Goal: Transaction & Acquisition: Subscribe to service/newsletter

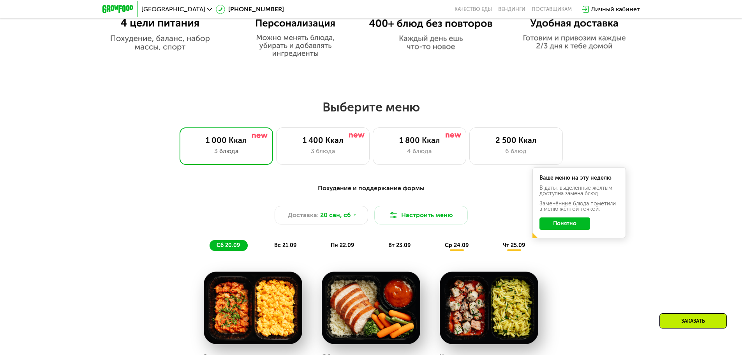
scroll to position [584, 0]
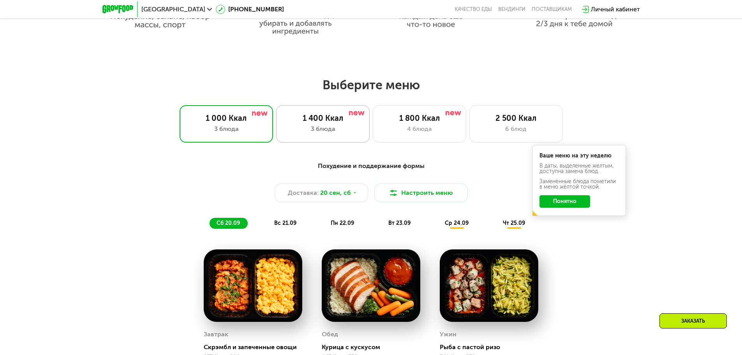
click at [318, 118] on div "1 400 Ккал" at bounding box center [322, 117] width 77 height 9
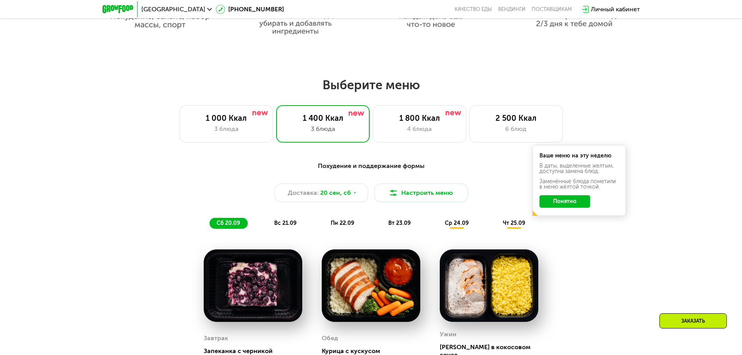
click at [561, 205] on button "Понятно" at bounding box center [565, 201] width 51 height 12
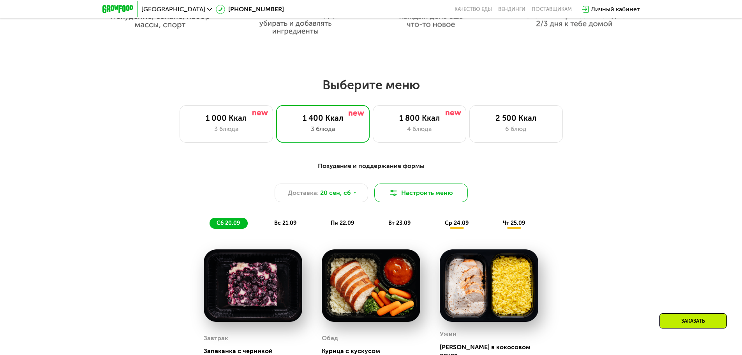
click at [420, 196] on button "Настроить меню" at bounding box center [421, 193] width 94 height 19
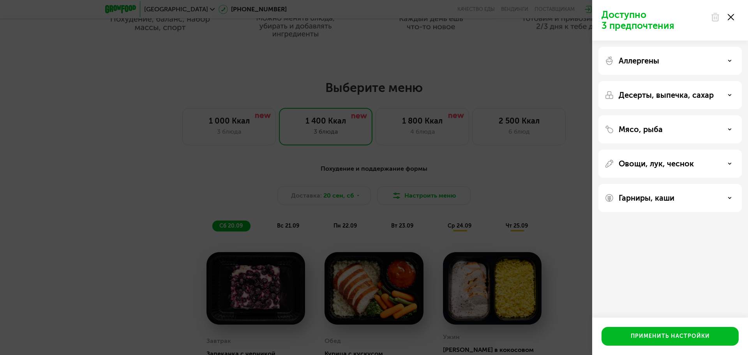
click at [418, 193] on div "Доступно 3 предпочтения Аллергены Десерты, выпечка, сахар Мясо, рыба Овощи, лук…" at bounding box center [374, 177] width 748 height 355
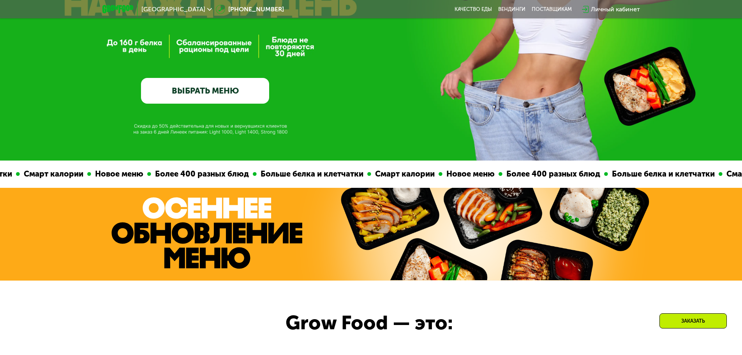
scroll to position [65, 0]
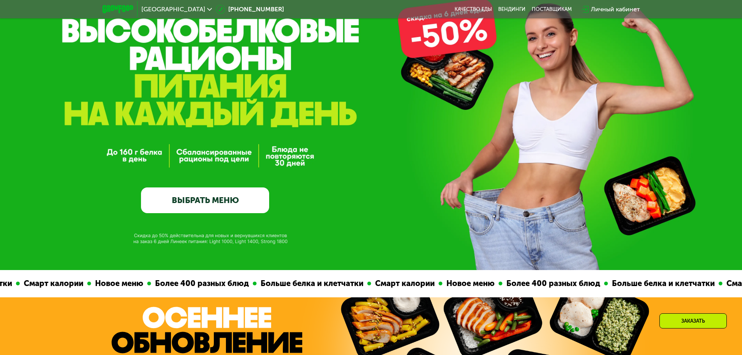
click at [620, 7] on div "Личный кабинет" at bounding box center [615, 9] width 49 height 9
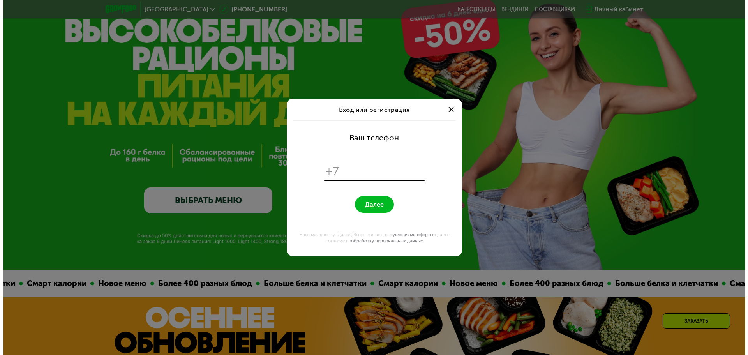
scroll to position [0, 0]
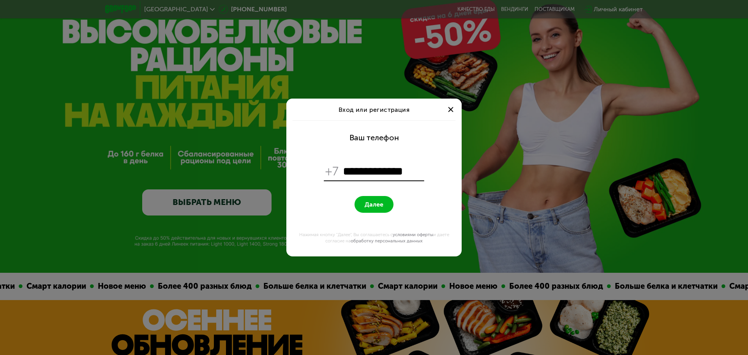
type input "**********"
click at [380, 207] on span "Далее" at bounding box center [374, 204] width 19 height 7
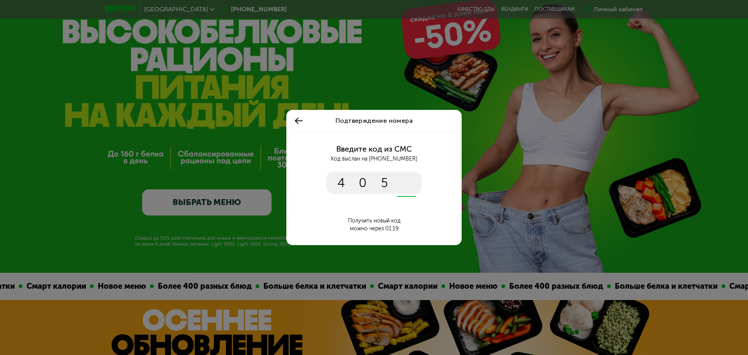
type input "****"
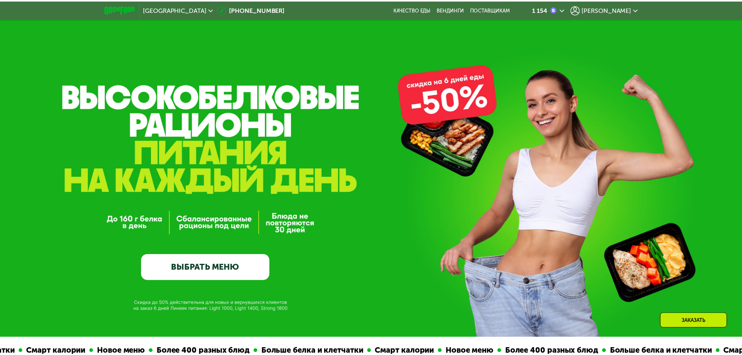
scroll to position [65, 0]
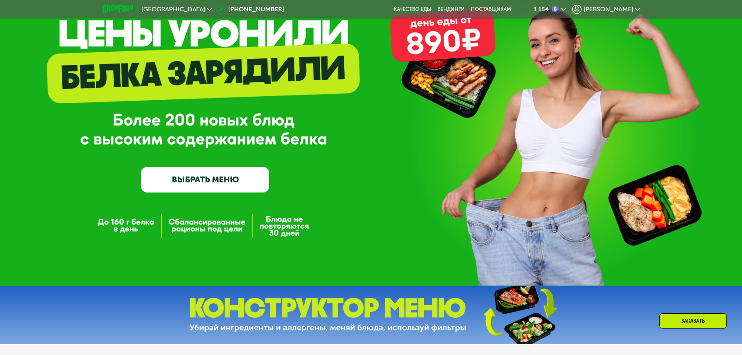
click at [629, 5] on div "[PERSON_NAME]" at bounding box center [606, 9] width 68 height 9
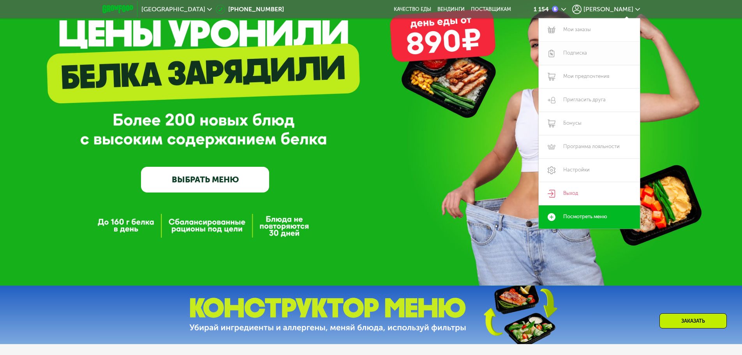
click at [576, 51] on link "Подписка" at bounding box center [589, 53] width 101 height 23
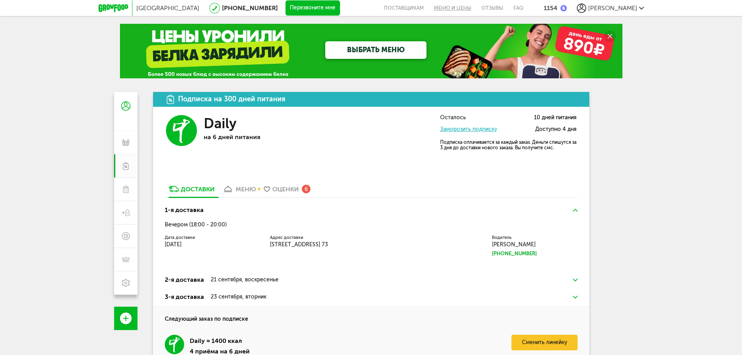
click at [471, 7] on link "Меню и цены" at bounding box center [453, 8] width 48 height 16
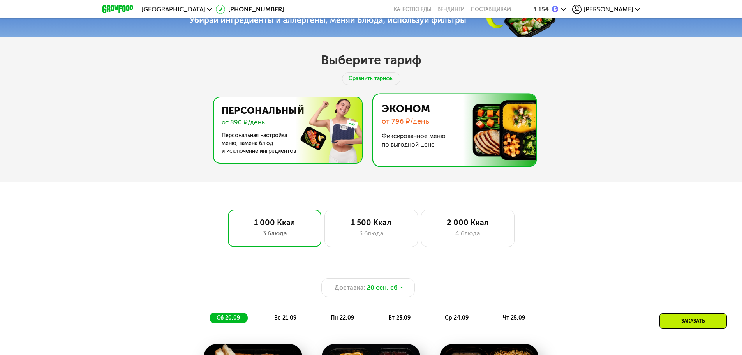
scroll to position [372, 0]
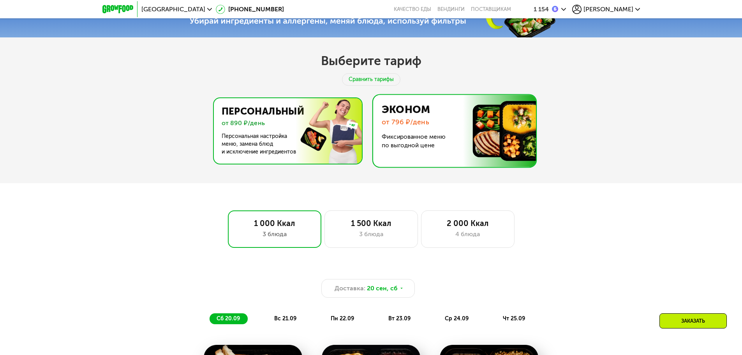
click at [274, 135] on img at bounding box center [286, 130] width 152 height 65
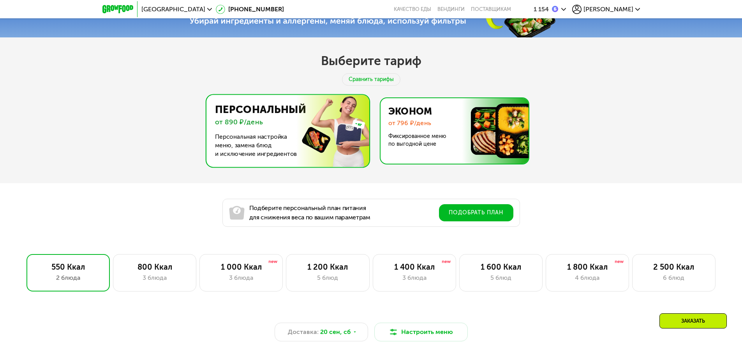
click at [390, 131] on img at bounding box center [453, 130] width 152 height 65
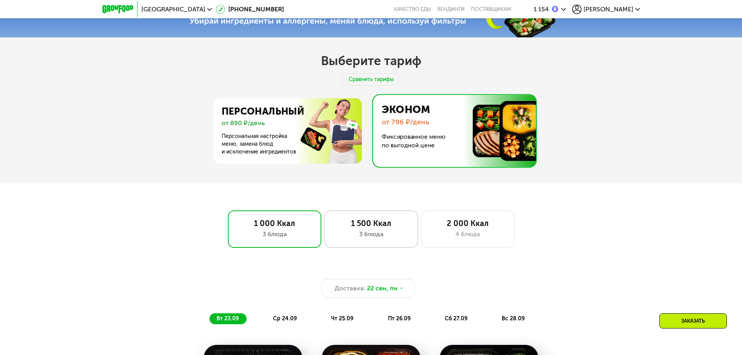
click at [351, 233] on div "3 блюда" at bounding box center [371, 234] width 77 height 9
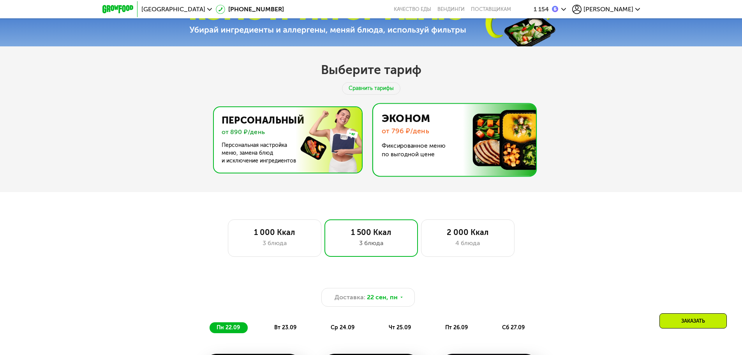
scroll to position [307, 0]
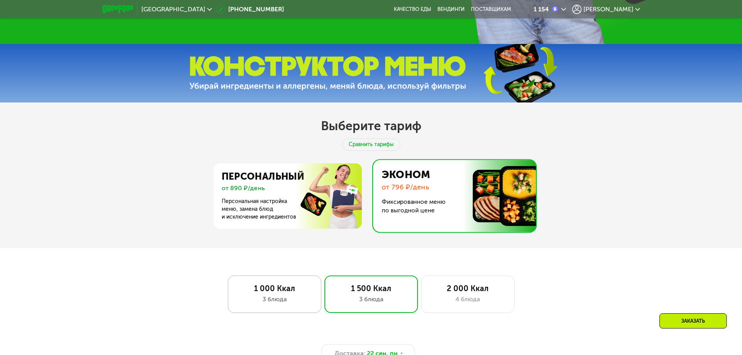
click at [271, 293] on div "1 000 Ккал" at bounding box center [274, 288] width 77 height 9
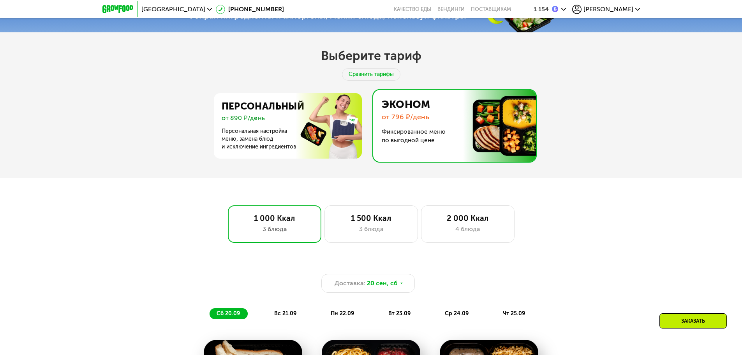
scroll to position [372, 0]
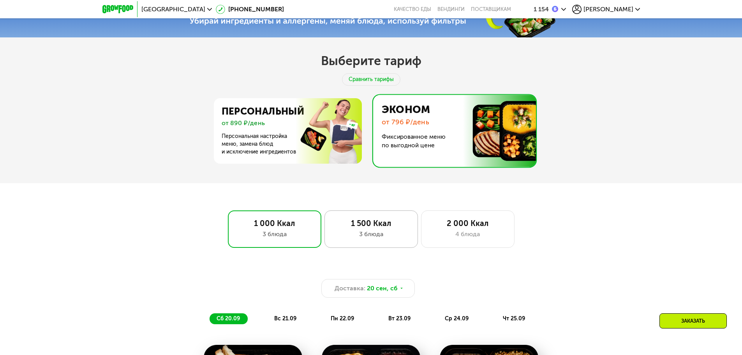
click at [350, 232] on div "3 блюда" at bounding box center [371, 234] width 77 height 9
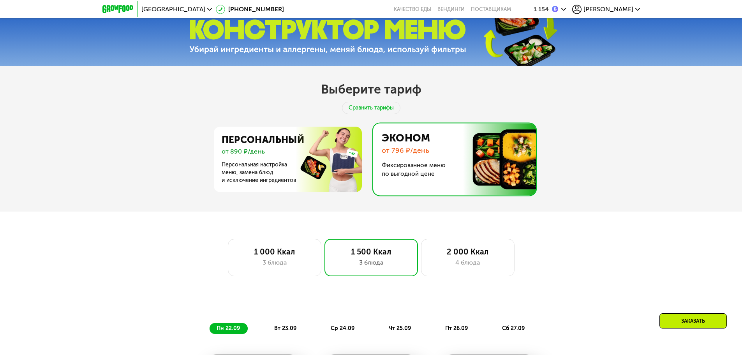
scroll to position [242, 0]
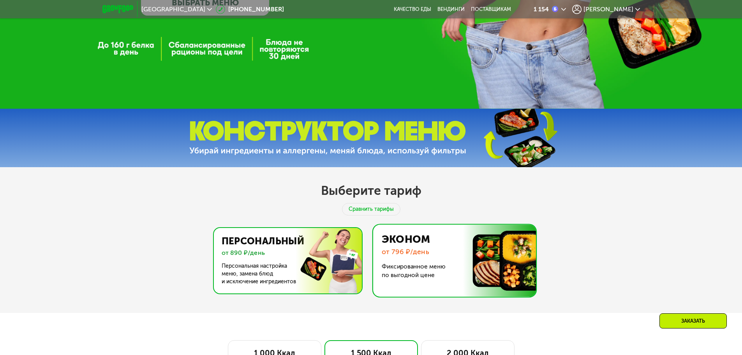
click at [272, 254] on img at bounding box center [286, 260] width 152 height 65
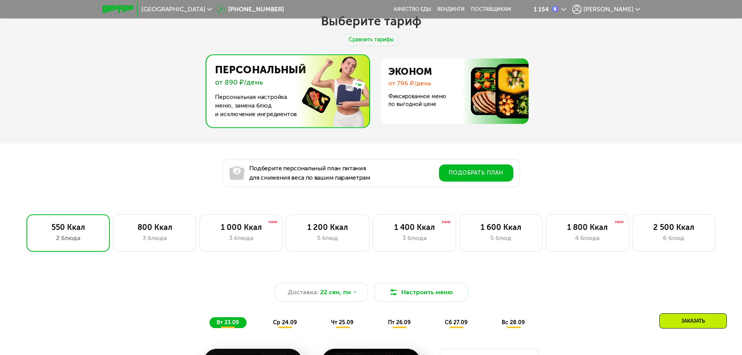
scroll to position [437, 0]
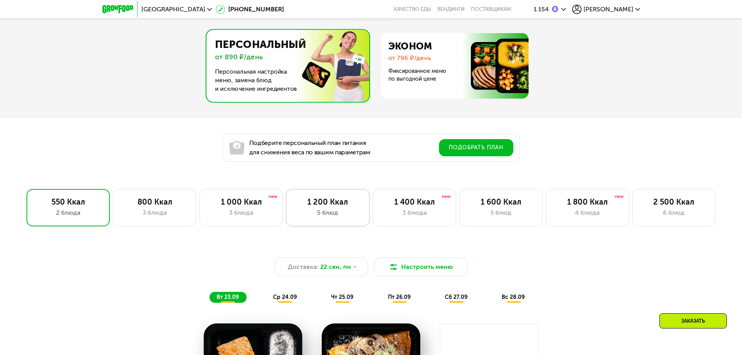
click at [332, 197] on div "1 200 Ккал 5 блюд" at bounding box center [327, 207] width 83 height 37
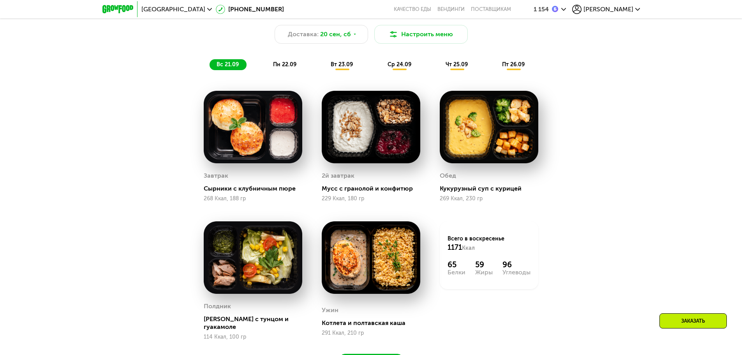
scroll to position [709, 0]
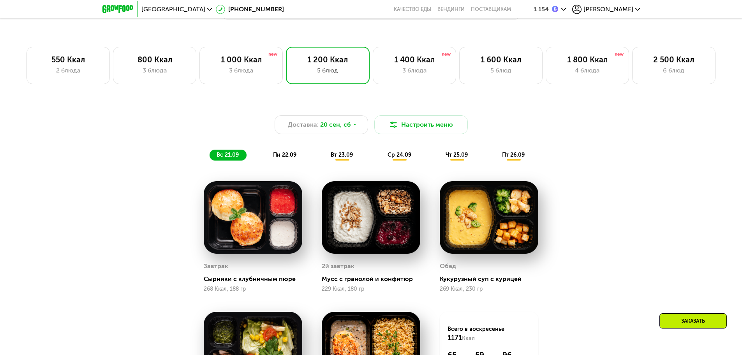
click at [297, 154] on div "пн 22.09" at bounding box center [285, 155] width 38 height 11
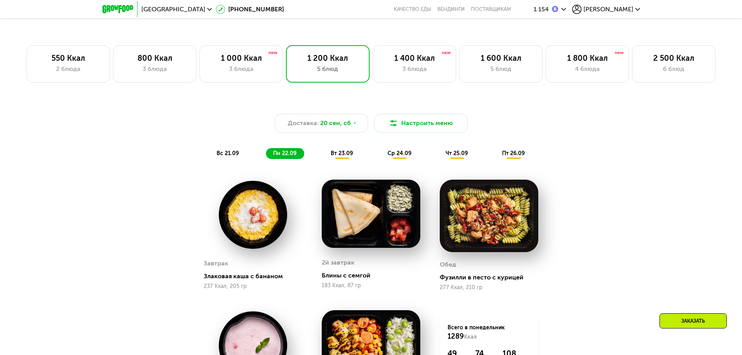
scroll to position [579, 0]
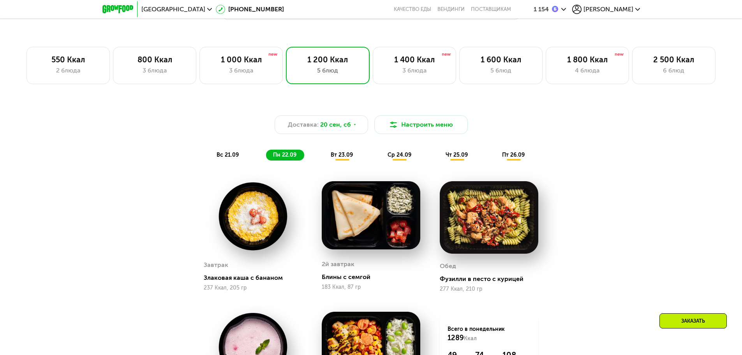
click at [342, 157] on span "вт 23.09" at bounding box center [342, 155] width 22 height 7
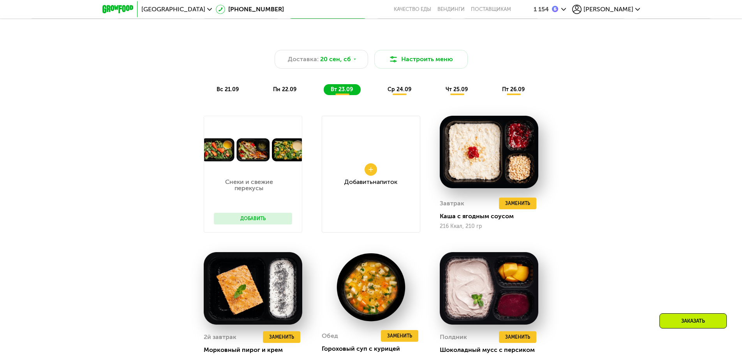
scroll to position [644, 0]
click at [403, 93] on span "ср 24.09" at bounding box center [400, 90] width 24 height 7
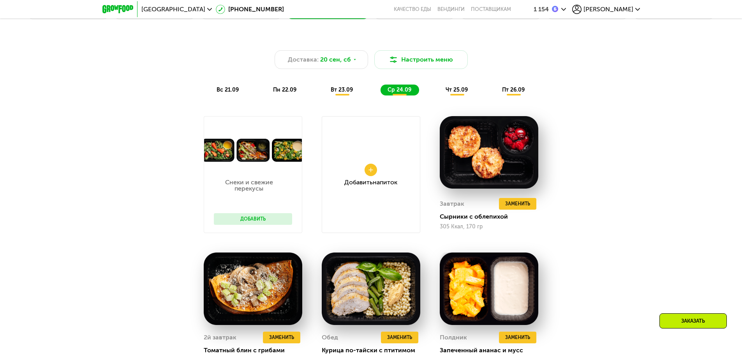
click at [449, 92] on span "чт 25.09" at bounding box center [457, 90] width 22 height 7
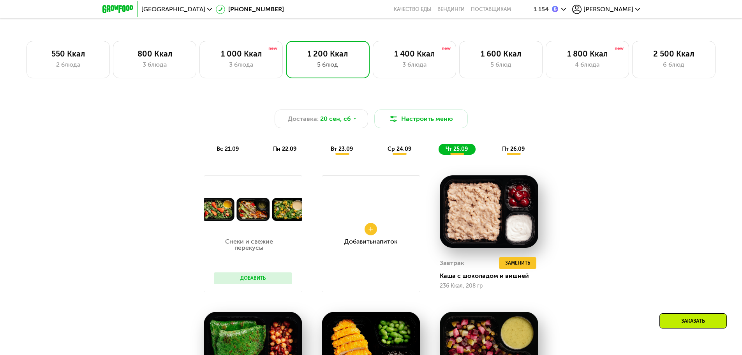
scroll to position [579, 0]
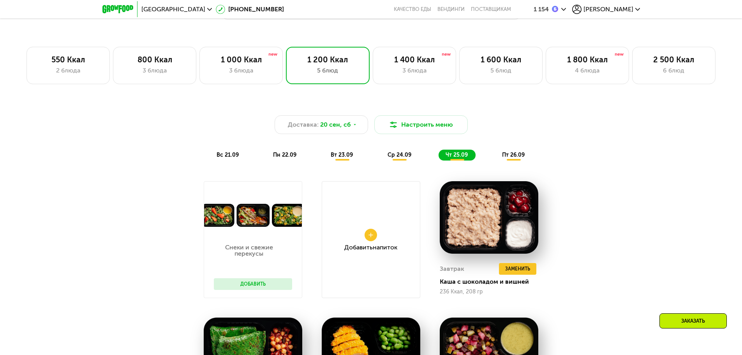
click at [500, 152] on div "пт 26.09" at bounding box center [513, 155] width 37 height 11
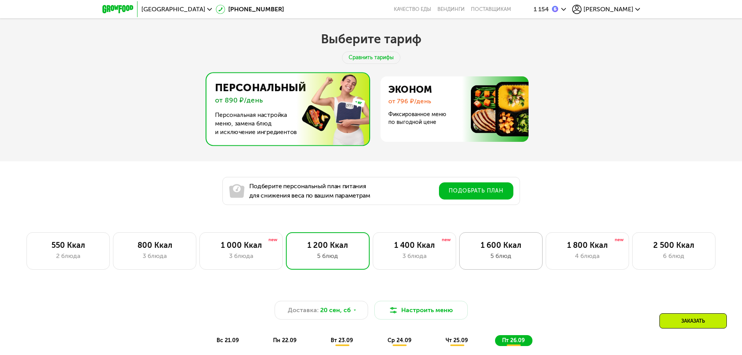
scroll to position [384, 0]
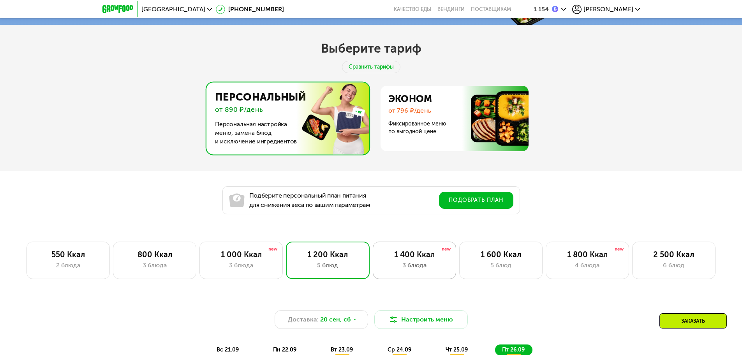
click at [403, 250] on div "1 400 Ккал 3 блюда" at bounding box center [414, 260] width 83 height 37
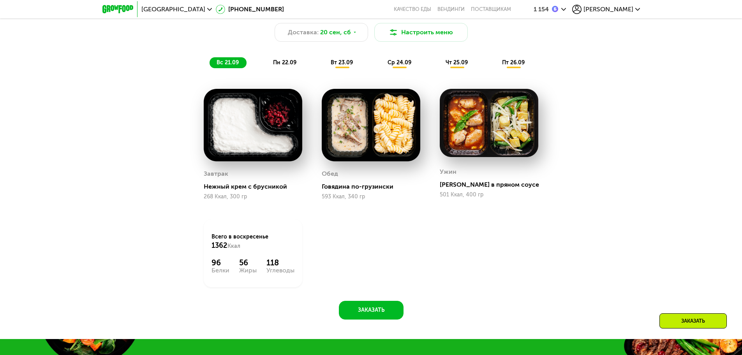
scroll to position [579, 0]
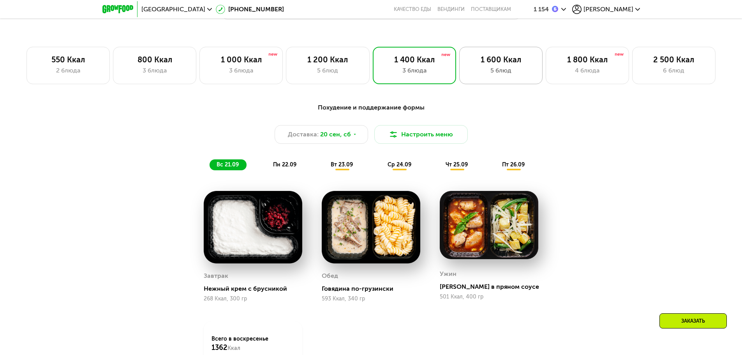
click at [484, 57] on div "1 600 Ккал 5 блюд" at bounding box center [500, 65] width 83 height 37
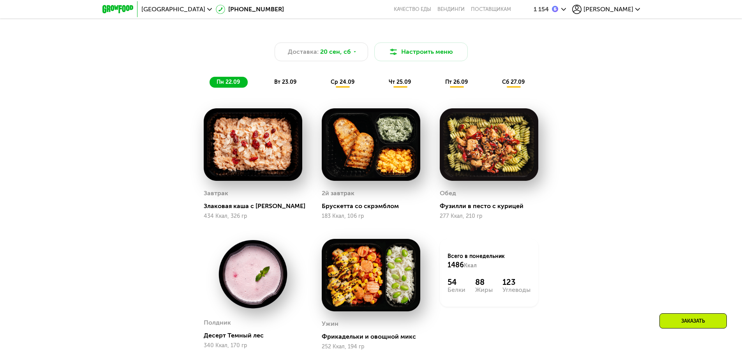
scroll to position [644, 0]
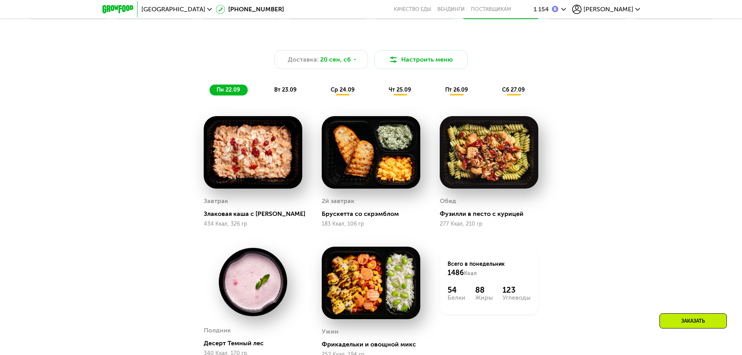
click at [281, 92] on span "вт 23.09" at bounding box center [285, 90] width 22 height 7
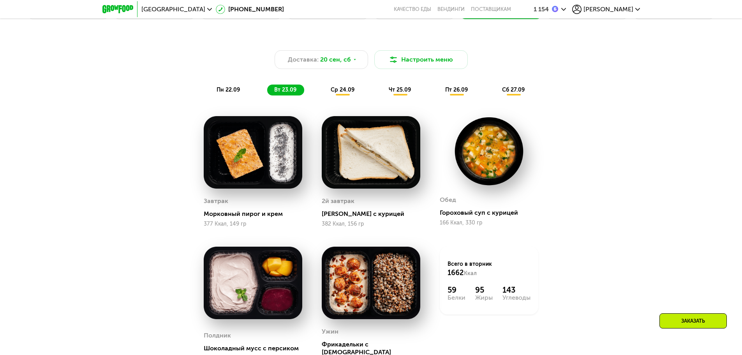
click at [341, 98] on div "Доставка: [DATE] Настроить меню пн 22.09 вт 23.09 ср 24.09 чт 25.09 пт 26.09 сб…" at bounding box center [371, 66] width 471 height 67
click at [341, 92] on span "ср 24.09" at bounding box center [343, 90] width 24 height 7
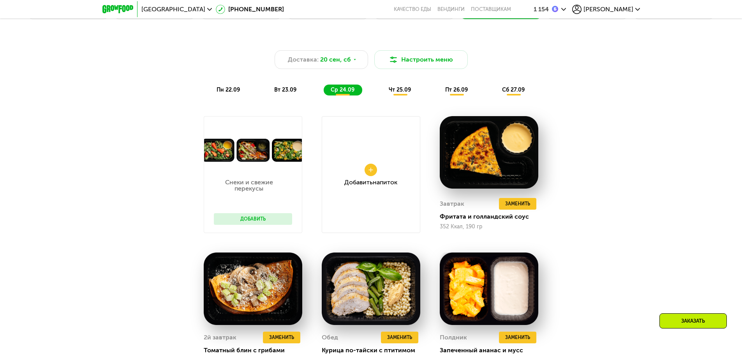
click at [396, 93] on span "чт 25.09" at bounding box center [400, 90] width 22 height 7
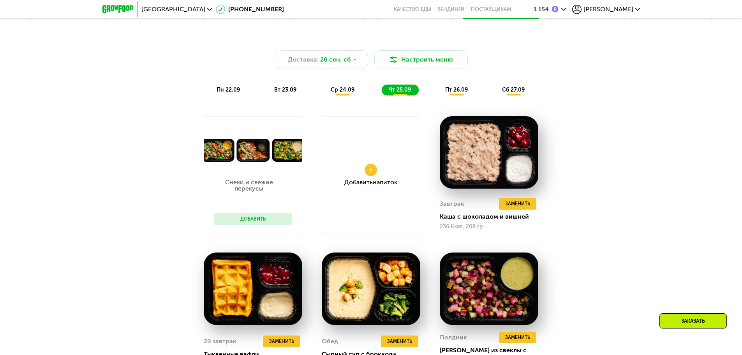
click at [459, 90] on span "пт 26.09" at bounding box center [456, 90] width 23 height 7
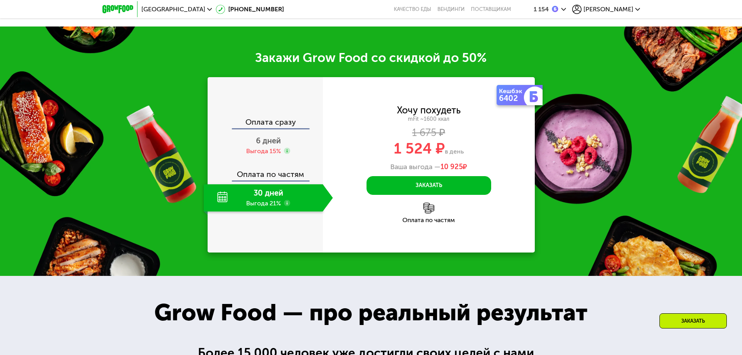
scroll to position [1164, 0]
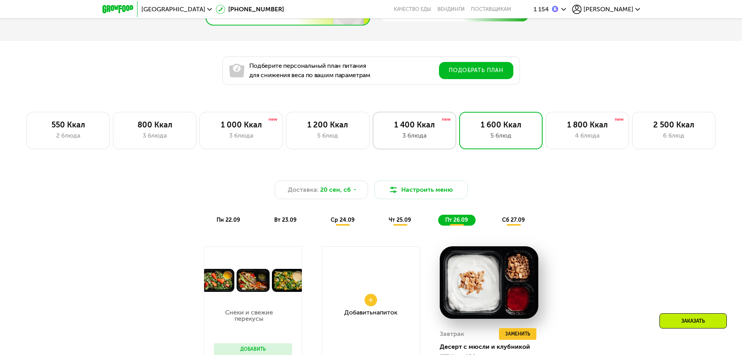
click at [406, 138] on div "3 блюда" at bounding box center [414, 135] width 67 height 9
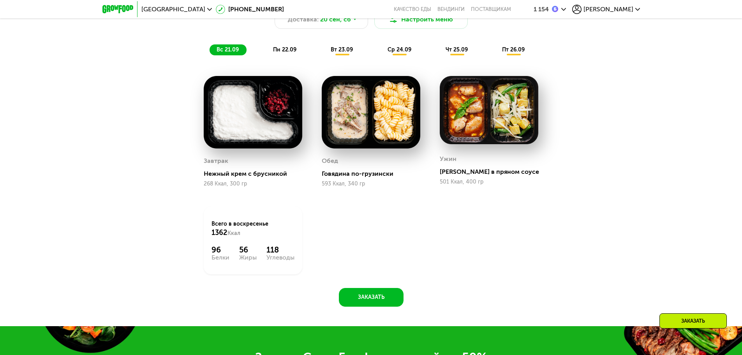
scroll to position [449, 0]
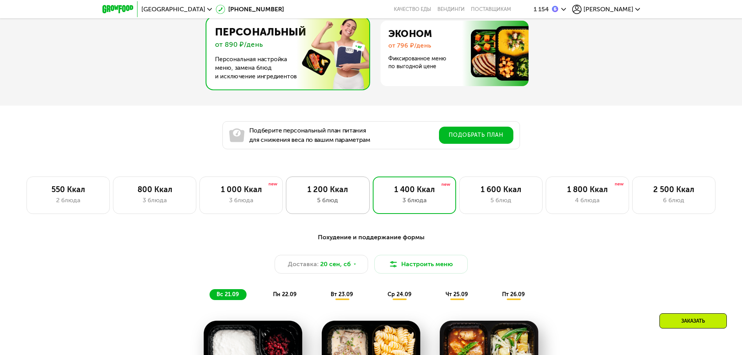
click at [316, 201] on div "5 блюд" at bounding box center [327, 200] width 67 height 9
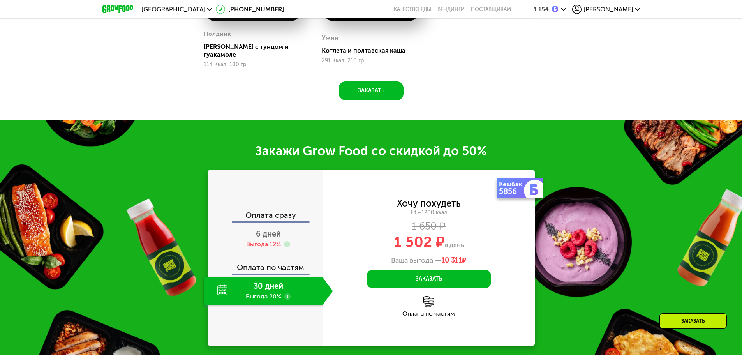
scroll to position [1034, 0]
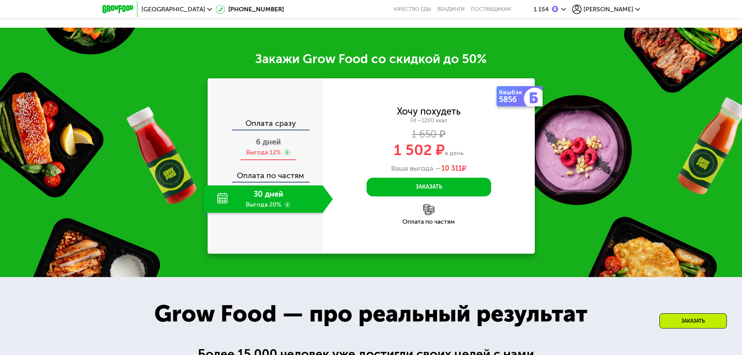
click at [273, 141] on span "6 дней" at bounding box center [268, 141] width 25 height 9
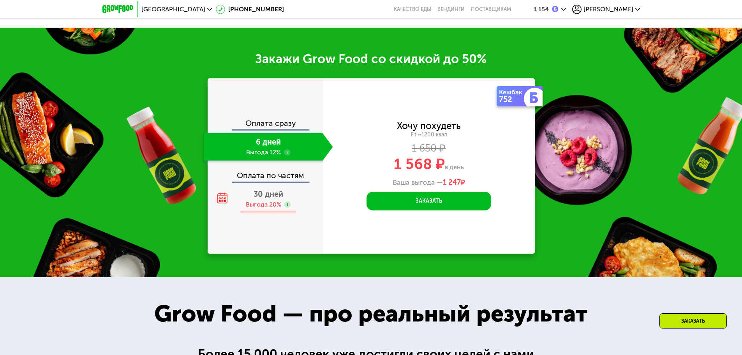
click at [272, 191] on span "30 дней" at bounding box center [269, 193] width 30 height 9
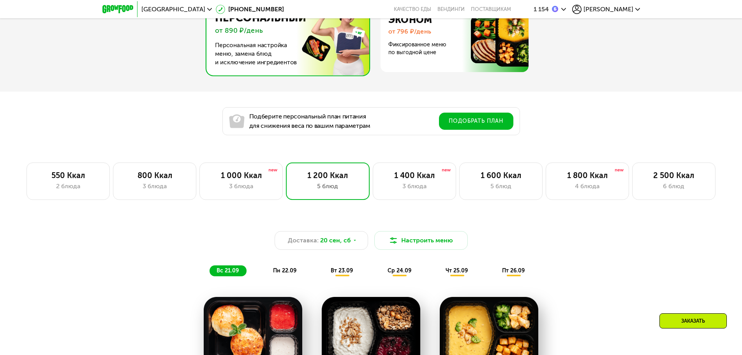
scroll to position [449, 0]
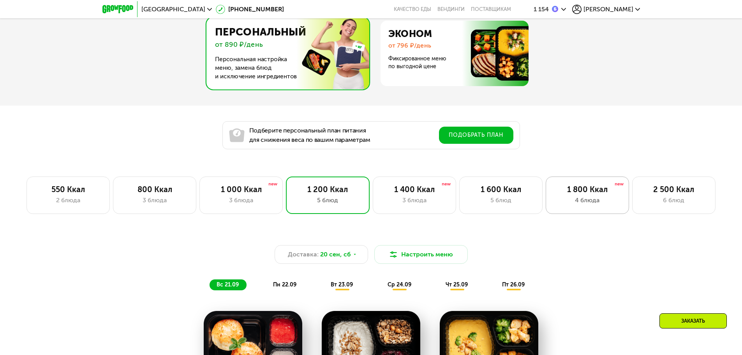
click at [566, 198] on div "1 800 Ккал 4 блюда" at bounding box center [587, 195] width 83 height 37
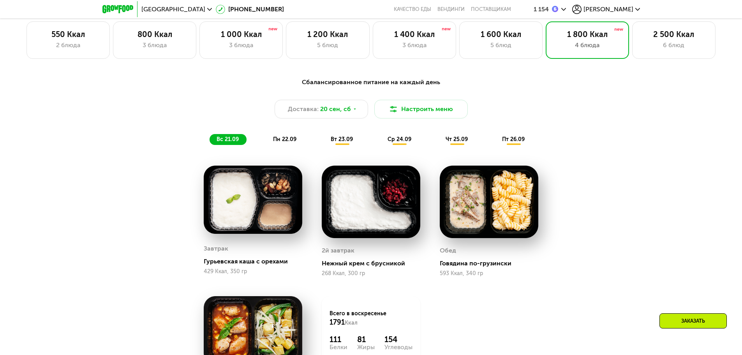
scroll to position [604, 0]
click at [288, 140] on span "пн 22.09" at bounding box center [284, 139] width 23 height 7
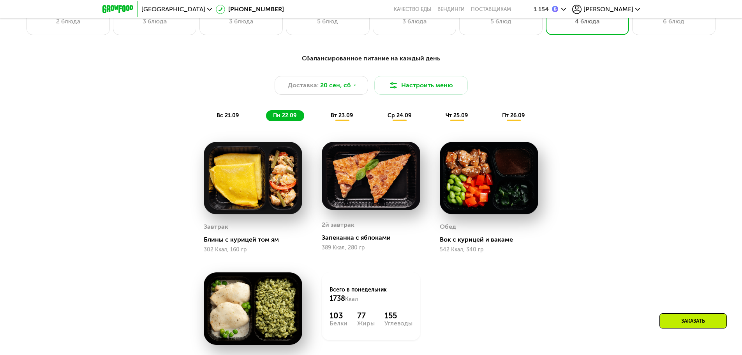
scroll to position [669, 0]
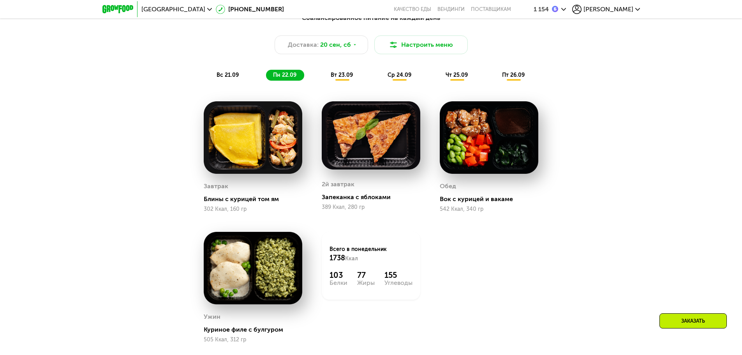
click at [336, 72] on div "Сбалансированное питание на каждый день Доставка: [DATE] Настроить меню вс 21.0…" at bounding box center [371, 46] width 461 height 67
click at [345, 75] on span "вт 23.09" at bounding box center [342, 75] width 22 height 7
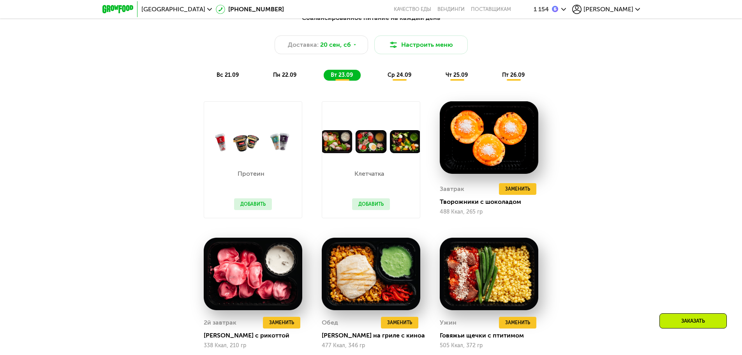
click at [396, 76] on span "ср 24.09" at bounding box center [400, 75] width 24 height 7
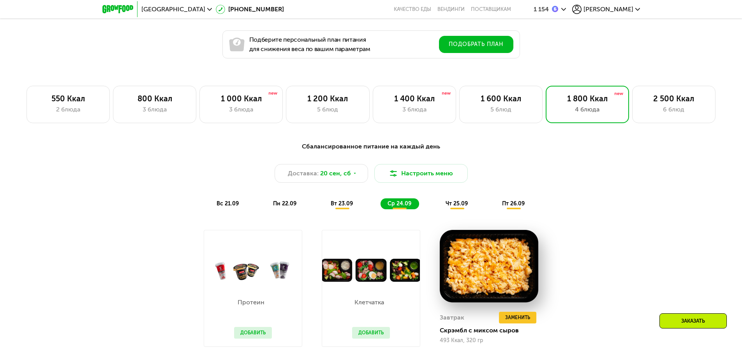
scroll to position [539, 0]
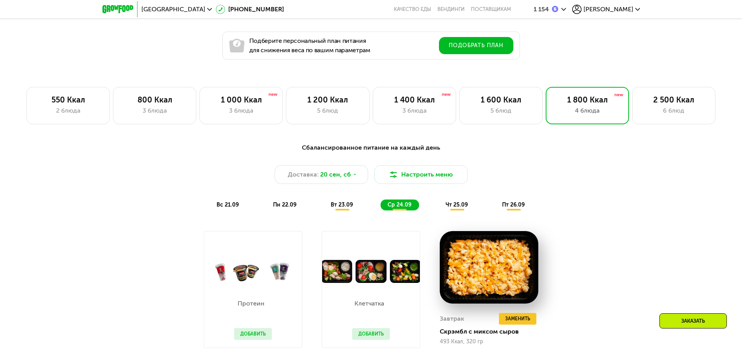
click at [452, 202] on div "чт 25.09" at bounding box center [457, 205] width 37 height 11
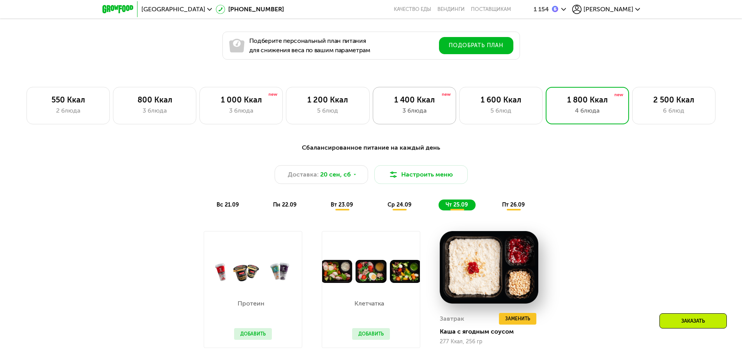
click at [430, 103] on div "1 400 Ккал" at bounding box center [414, 99] width 67 height 9
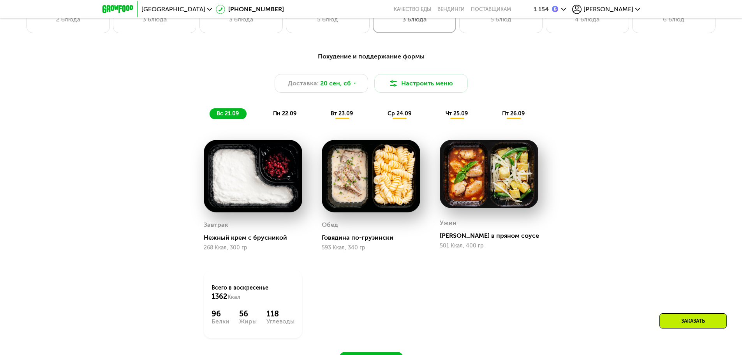
scroll to position [604, 0]
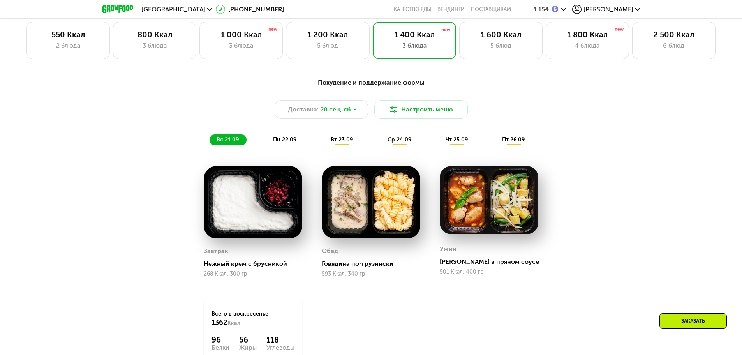
click at [290, 141] on span "пн 22.09" at bounding box center [284, 139] width 23 height 7
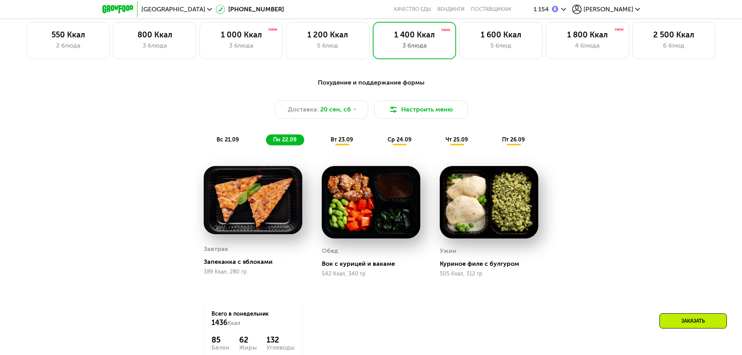
click at [330, 143] on div "вт 23.09" at bounding box center [342, 139] width 37 height 11
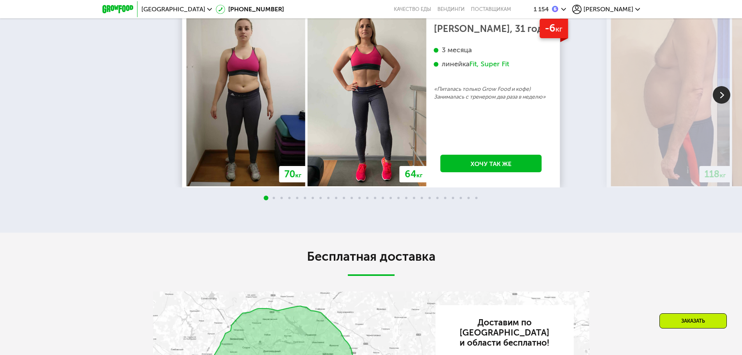
scroll to position [1708, 0]
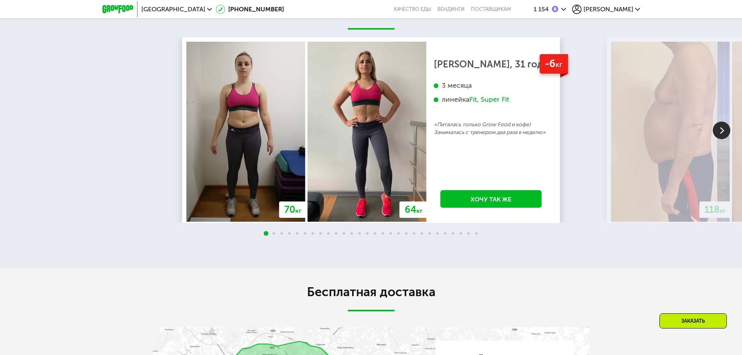
click at [717, 139] on img at bounding box center [722, 131] width 18 height 18
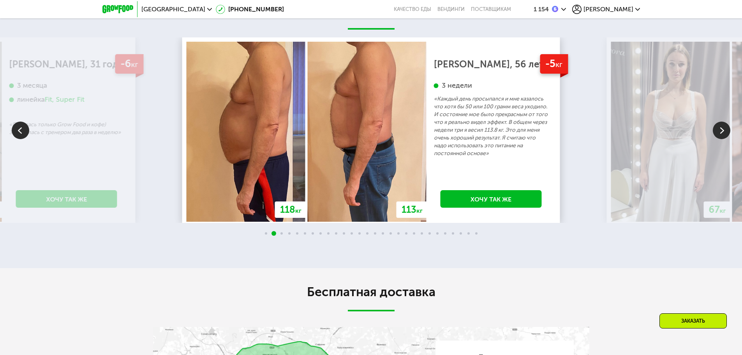
click at [718, 134] on img at bounding box center [722, 131] width 18 height 18
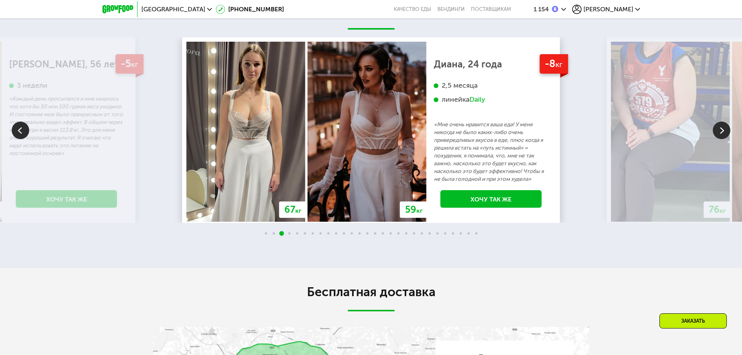
click at [718, 134] on img at bounding box center [722, 131] width 18 height 18
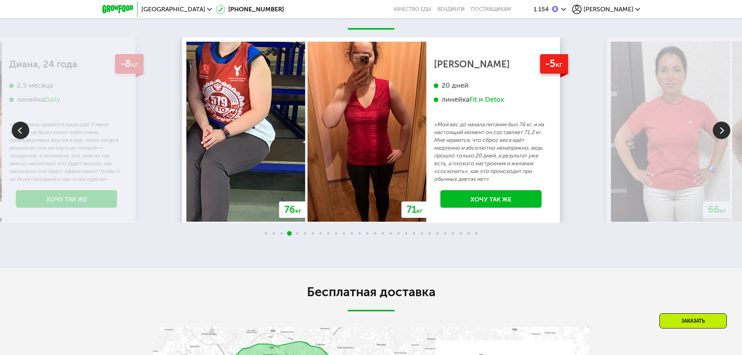
click at [715, 133] on img at bounding box center [722, 131] width 18 height 18
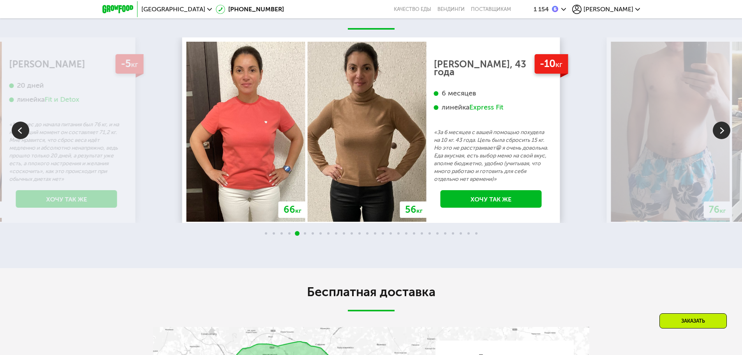
click at [714, 130] on img at bounding box center [722, 131] width 18 height 18
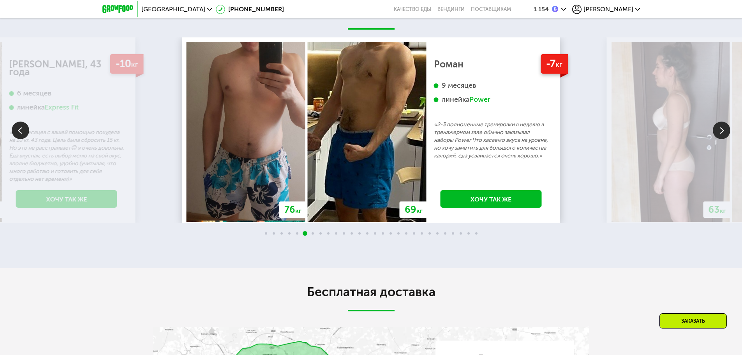
click at [714, 130] on img at bounding box center [722, 131] width 18 height 18
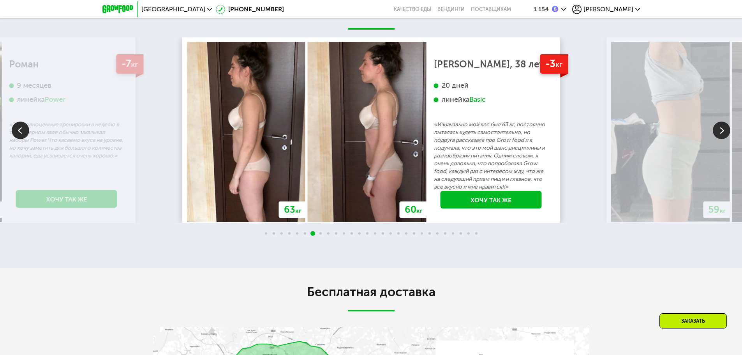
click at [713, 131] on img at bounding box center [722, 131] width 18 height 18
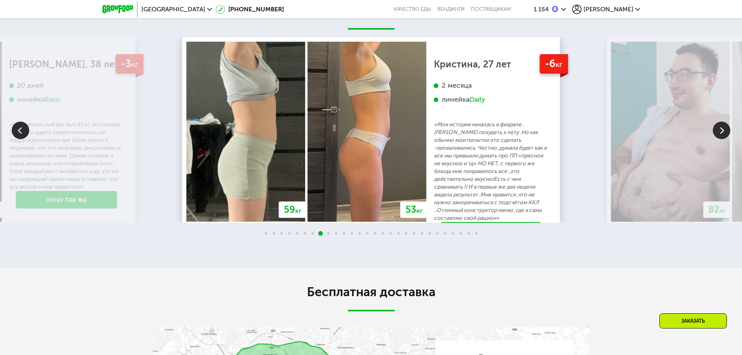
click at [712, 133] on img at bounding box center [670, 132] width 119 height 180
click at [720, 134] on img at bounding box center [722, 131] width 18 height 18
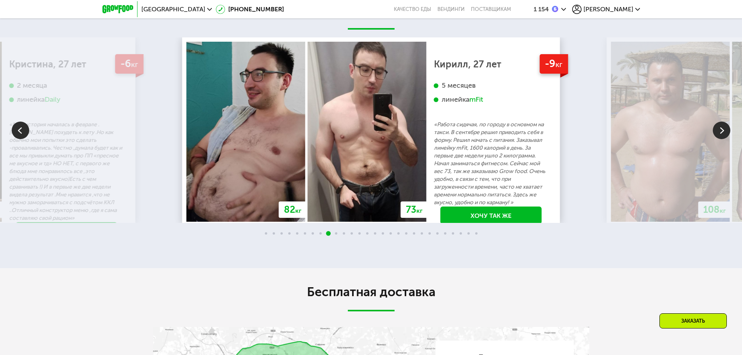
click at [722, 131] on img at bounding box center [722, 131] width 18 height 18
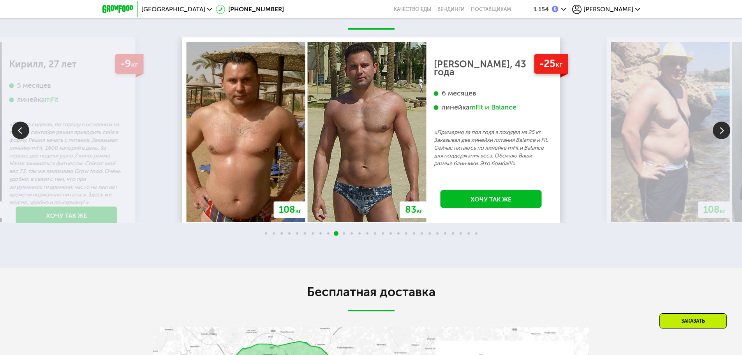
click at [721, 131] on img at bounding box center [722, 131] width 18 height 18
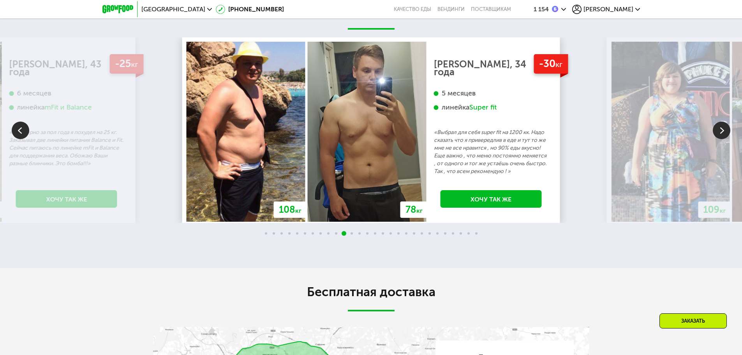
click at [720, 130] on img at bounding box center [722, 131] width 18 height 18
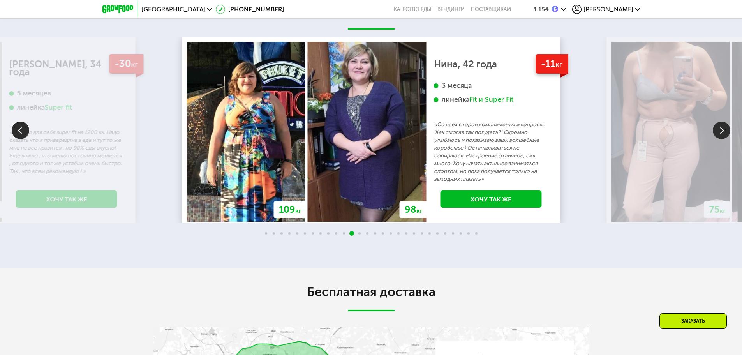
click at [720, 130] on img at bounding box center [722, 131] width 18 height 18
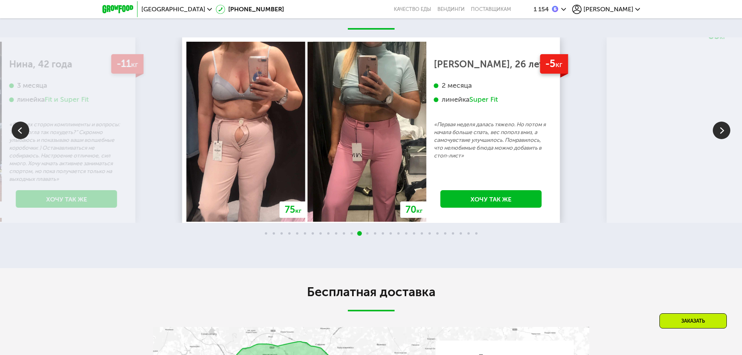
click at [720, 132] on img at bounding box center [722, 131] width 18 height 18
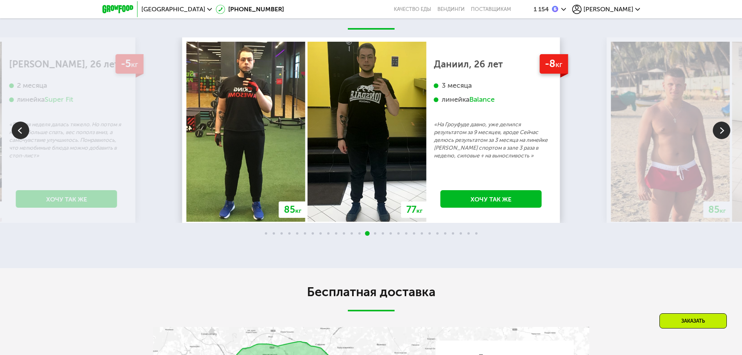
click at [719, 134] on img at bounding box center [722, 131] width 18 height 18
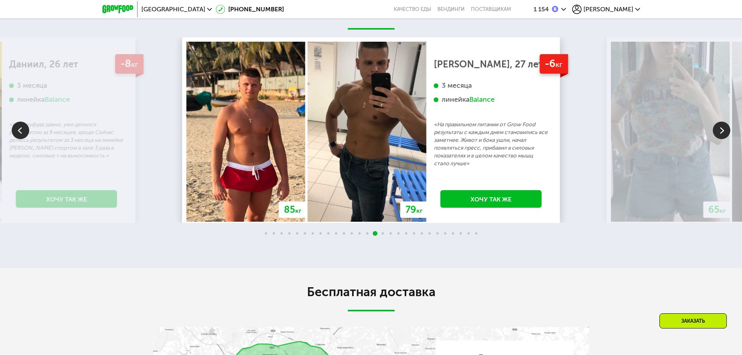
click at [717, 136] on img at bounding box center [722, 131] width 18 height 18
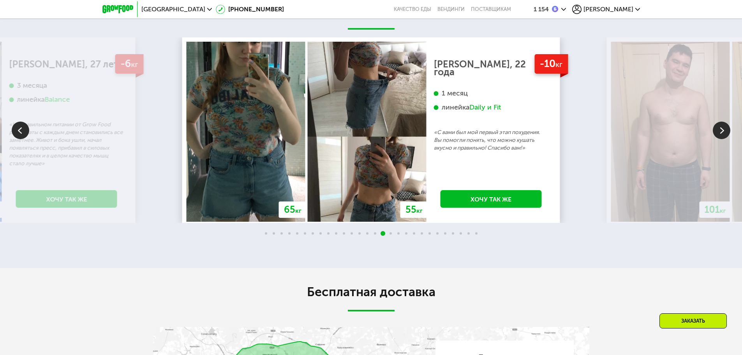
click at [715, 135] on img at bounding box center [722, 131] width 18 height 18
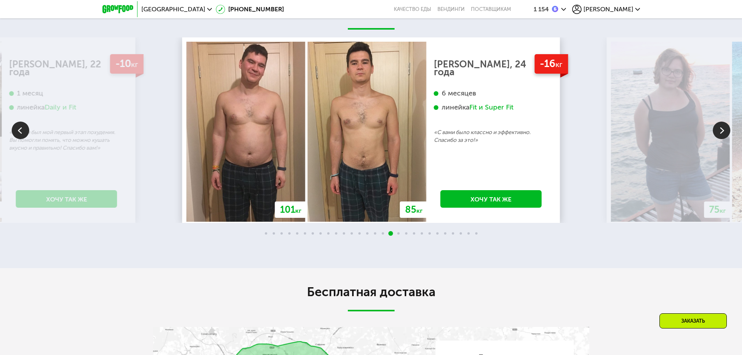
click at [715, 136] on img at bounding box center [722, 131] width 18 height 18
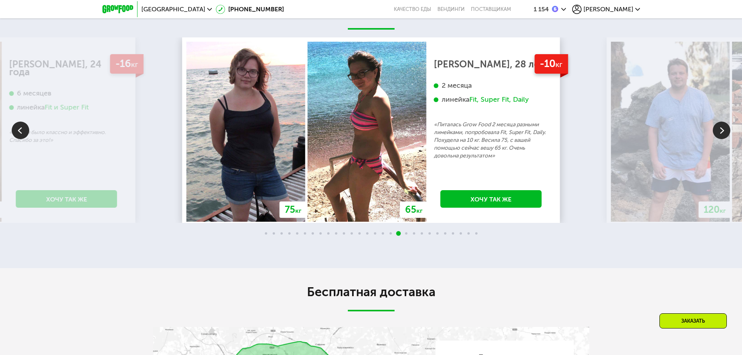
click at [714, 137] on img at bounding box center [722, 131] width 18 height 18
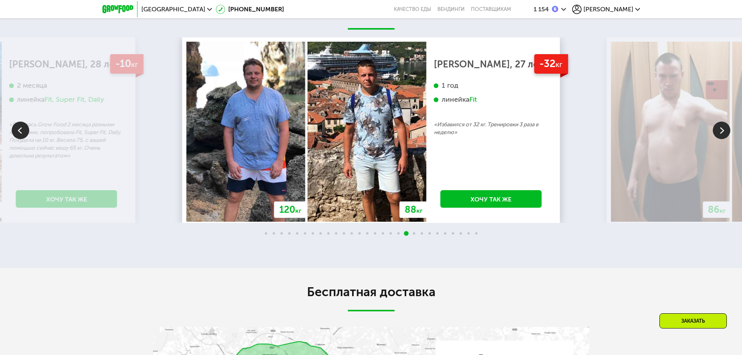
click at [713, 138] on img at bounding box center [722, 131] width 18 height 18
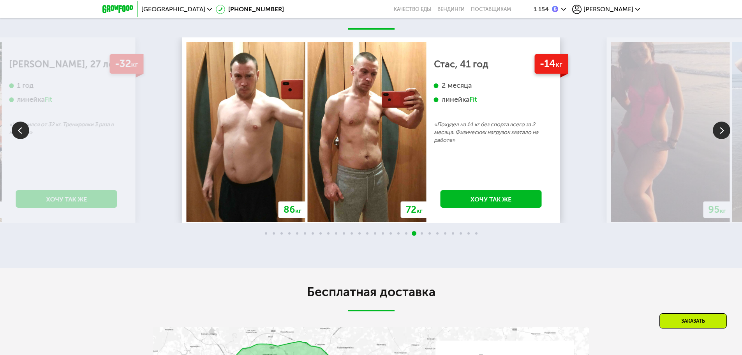
click at [25, 137] on img at bounding box center [21, 131] width 18 height 18
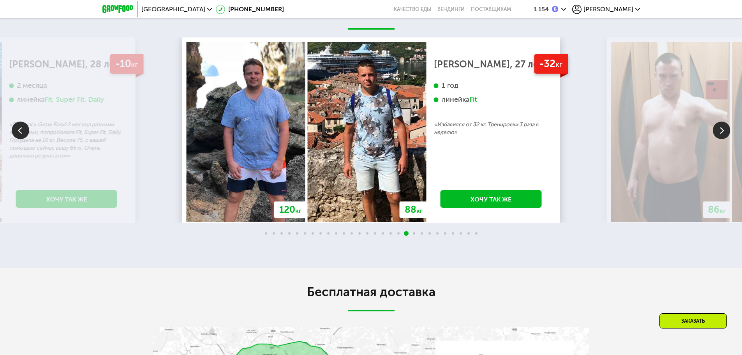
click at [727, 129] on img at bounding box center [722, 131] width 18 height 18
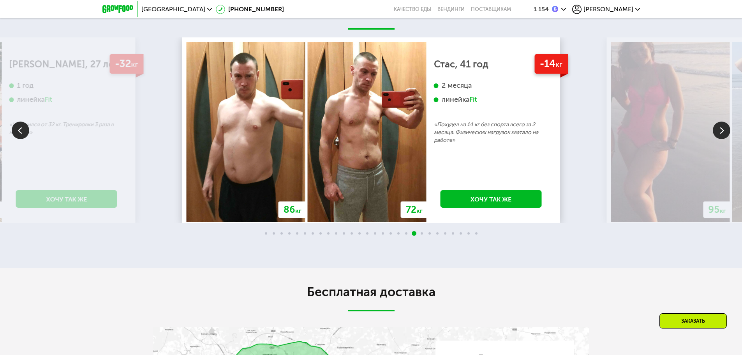
click at [719, 133] on img at bounding box center [722, 131] width 18 height 18
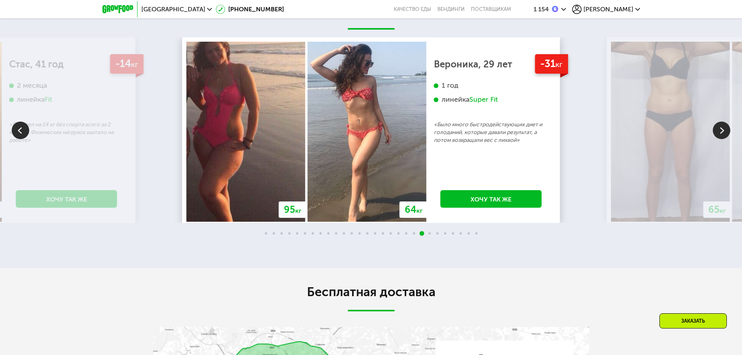
click at [719, 133] on img at bounding box center [722, 131] width 18 height 18
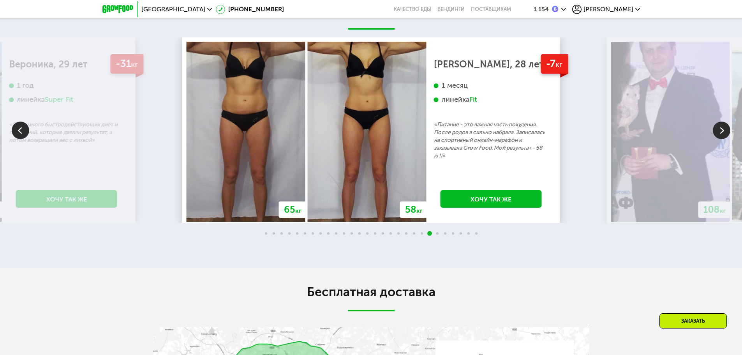
click at [719, 132] on img at bounding box center [722, 131] width 18 height 18
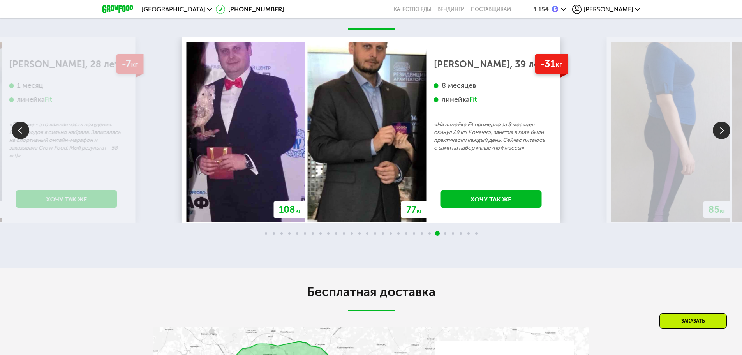
click at [719, 132] on img at bounding box center [722, 131] width 18 height 18
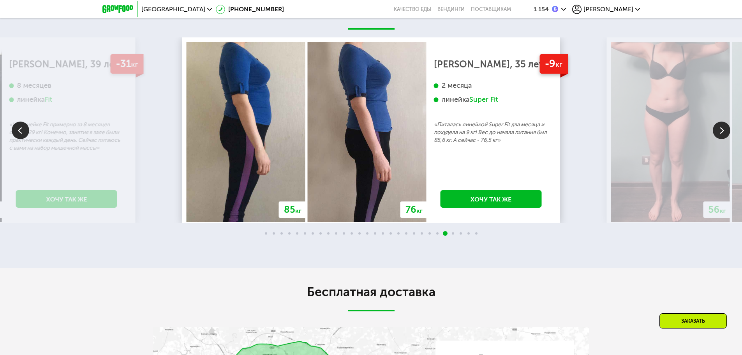
click at [718, 135] on img at bounding box center [722, 131] width 18 height 18
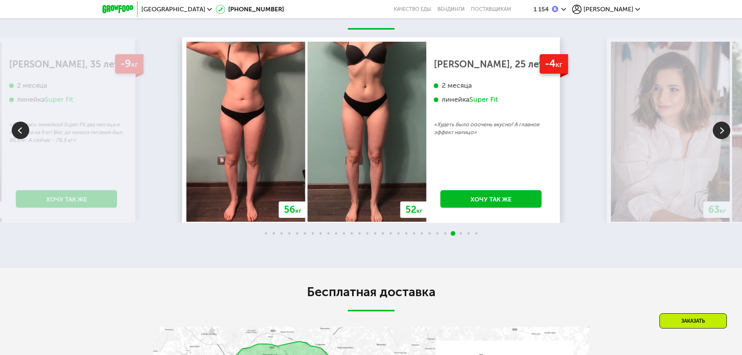
click at [718, 135] on img at bounding box center [722, 131] width 18 height 18
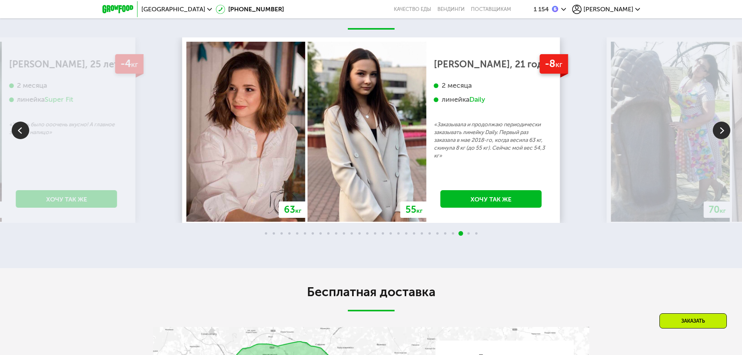
click at [717, 136] on img at bounding box center [722, 131] width 18 height 18
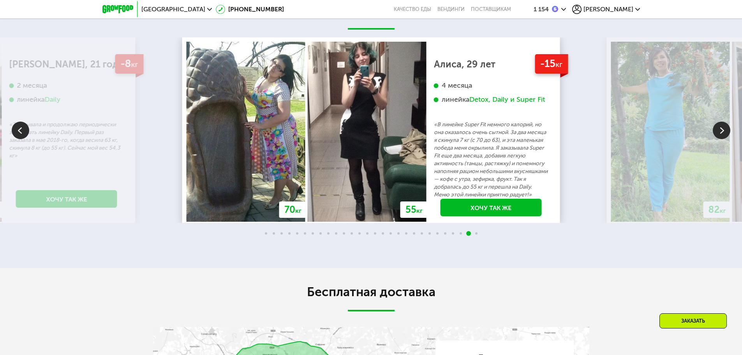
click at [19, 139] on img at bounding box center [21, 131] width 18 height 18
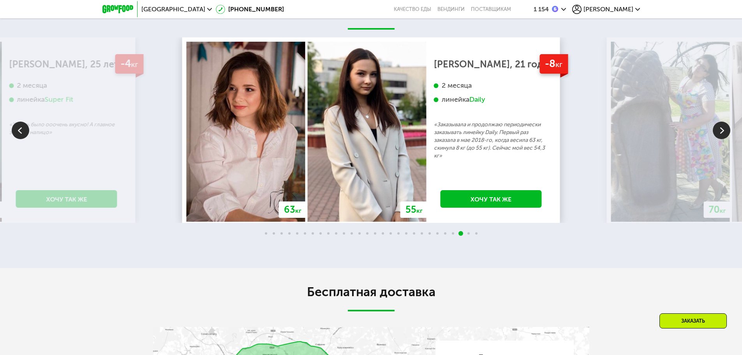
click at [717, 135] on img at bounding box center [722, 131] width 18 height 18
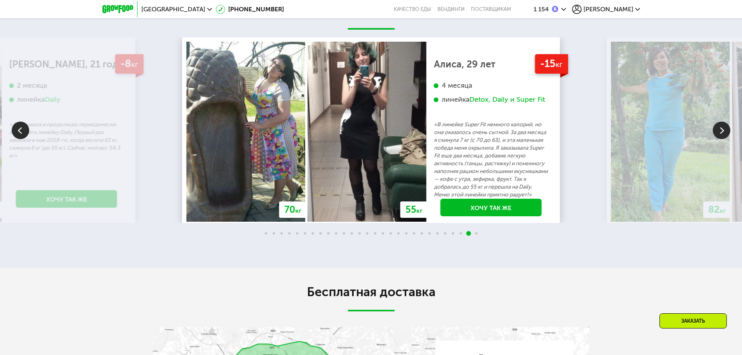
click at [717, 135] on img at bounding box center [722, 131] width 18 height 18
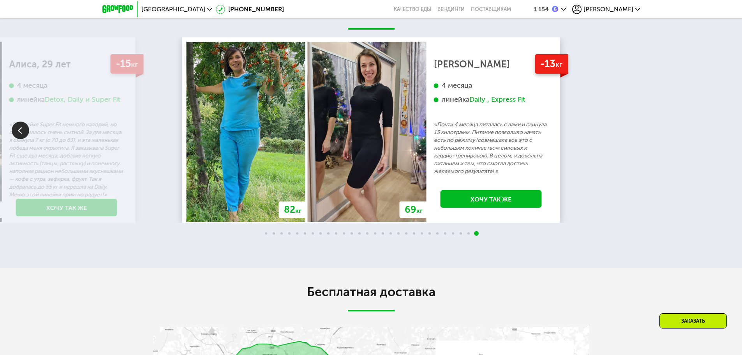
click at [716, 134] on div "70 кг 64 кг -6 кг [PERSON_NAME], 31 год 3 месяца линейка Fit, Super Fit «Питала…" at bounding box center [371, 129] width 742 height 185
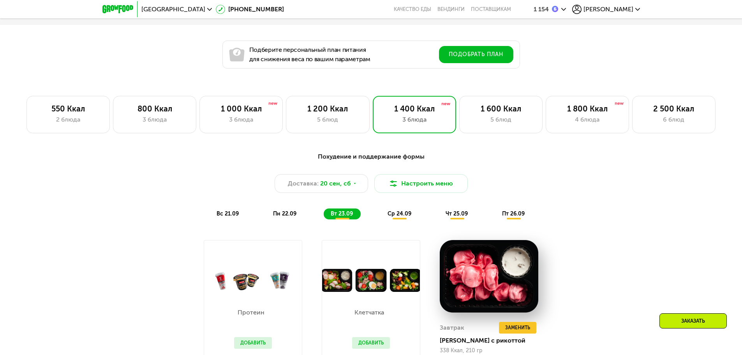
scroll to position [460, 0]
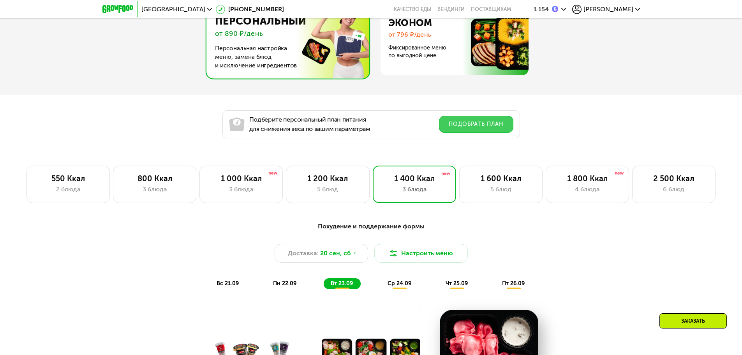
click at [474, 120] on button "Подобрать план" at bounding box center [476, 124] width 74 height 17
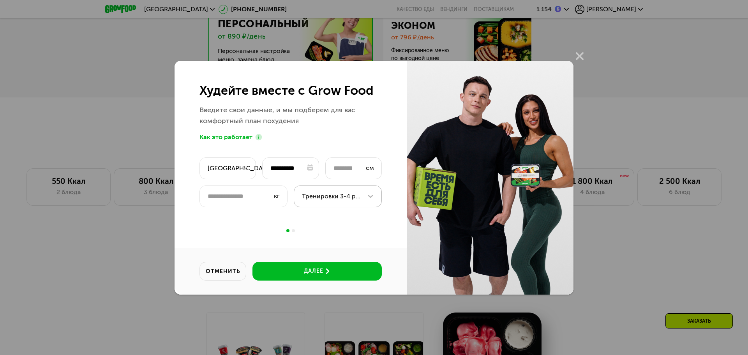
click at [373, 189] on div "Тренировки 3-4 раза в неделю" at bounding box center [338, 196] width 88 height 22
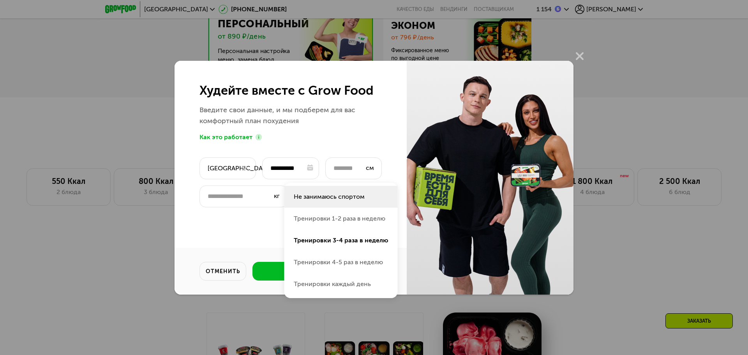
click at [374, 189] on li "Не занимаюсь спортом" at bounding box center [340, 197] width 113 height 22
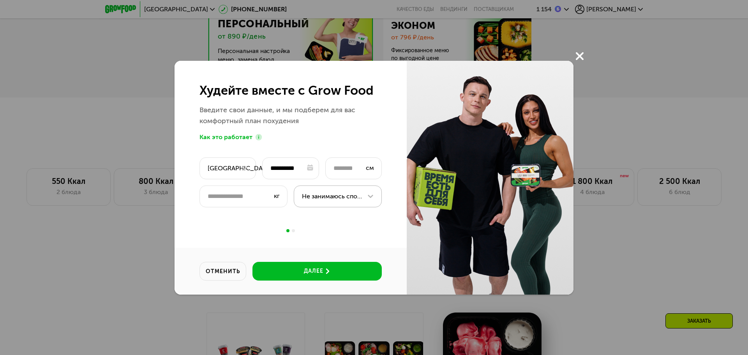
click at [577, 56] on icon at bounding box center [580, 56] width 8 height 8
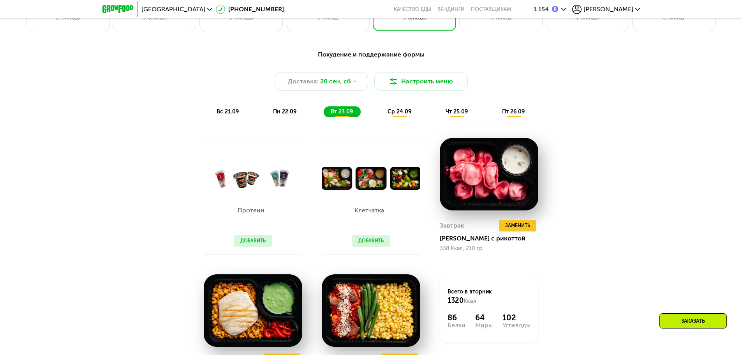
scroll to position [525, 0]
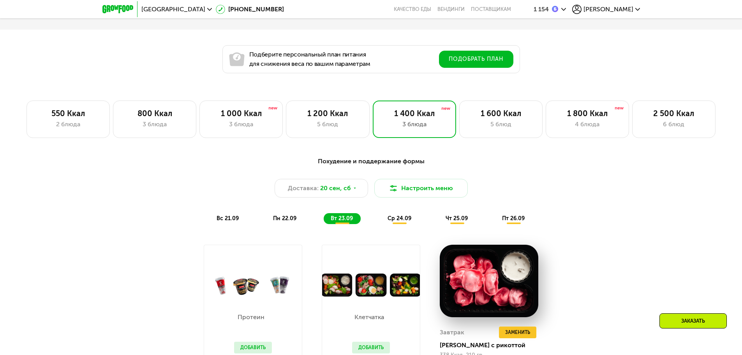
click at [279, 221] on span "пн 22.09" at bounding box center [284, 218] width 23 height 7
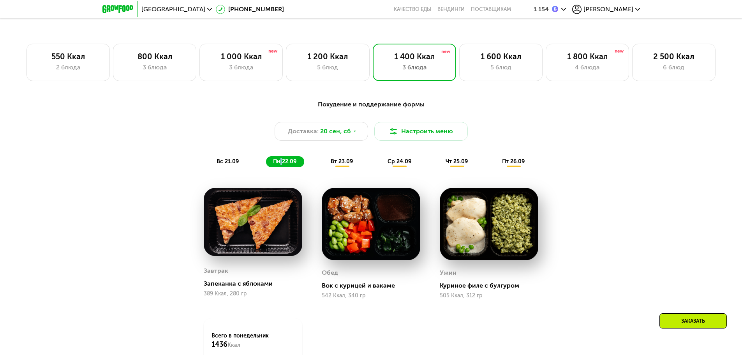
scroll to position [590, 0]
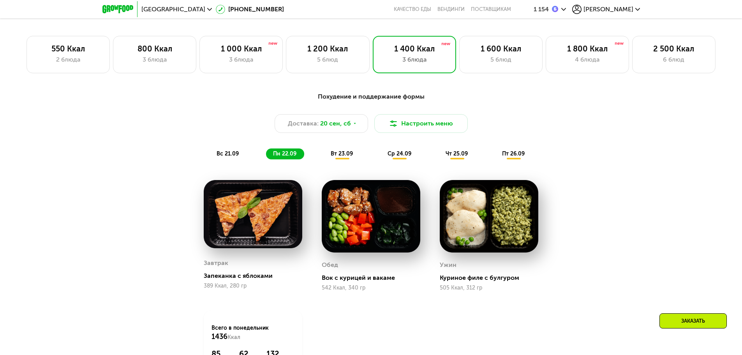
click at [401, 154] on span "ср 24.09" at bounding box center [400, 153] width 24 height 7
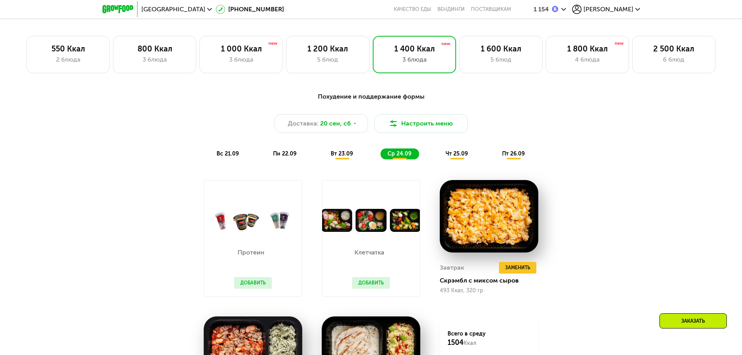
click at [452, 157] on span "чт 25.09" at bounding box center [457, 153] width 22 height 7
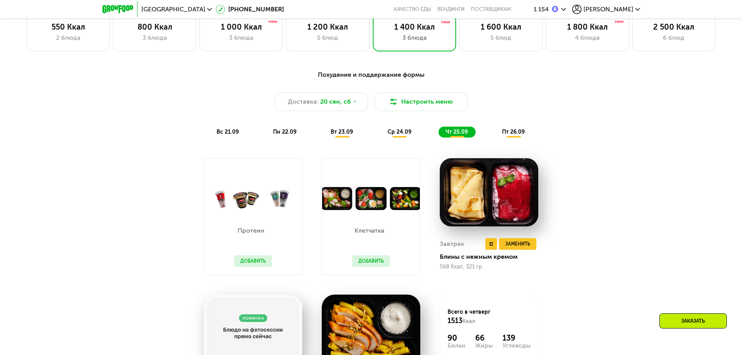
scroll to position [720, 0]
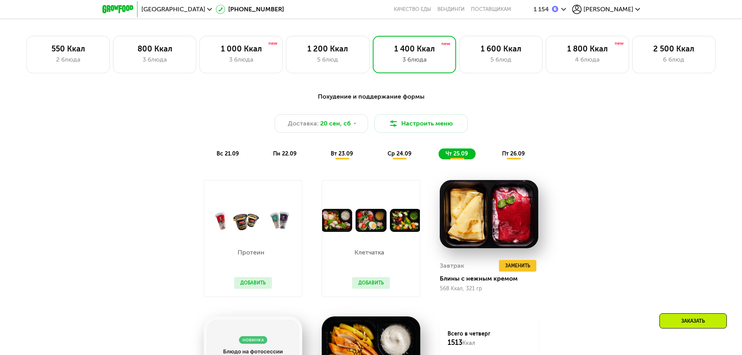
click at [508, 154] on span "пт 26.09" at bounding box center [513, 153] width 23 height 7
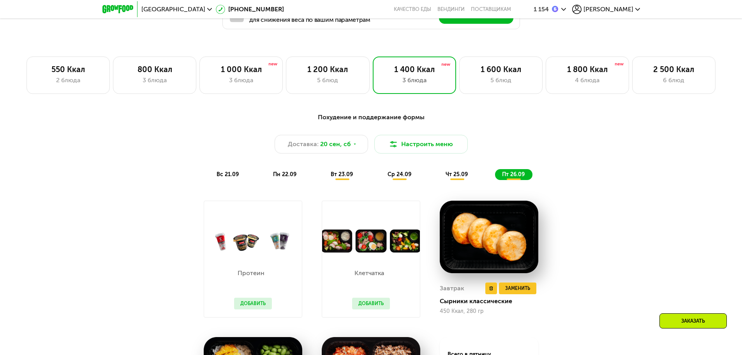
scroll to position [590, 0]
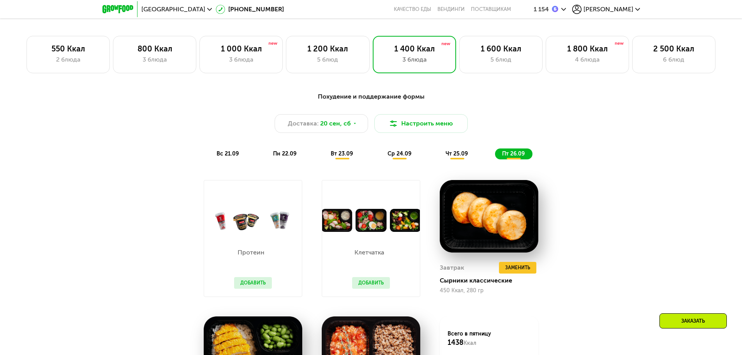
click at [369, 232] on img at bounding box center [371, 220] width 98 height 23
click at [376, 287] on button "Добавить" at bounding box center [371, 283] width 38 height 12
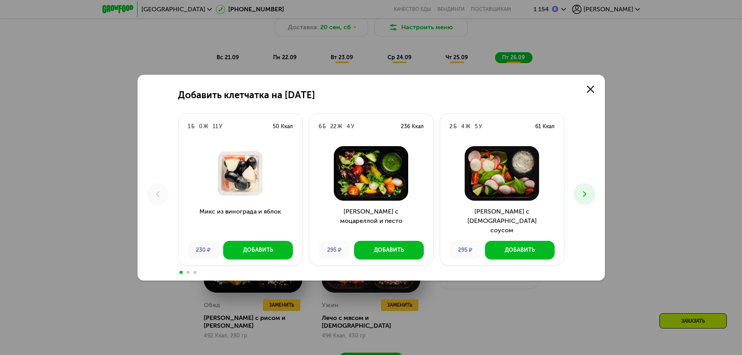
scroll to position [720, 0]
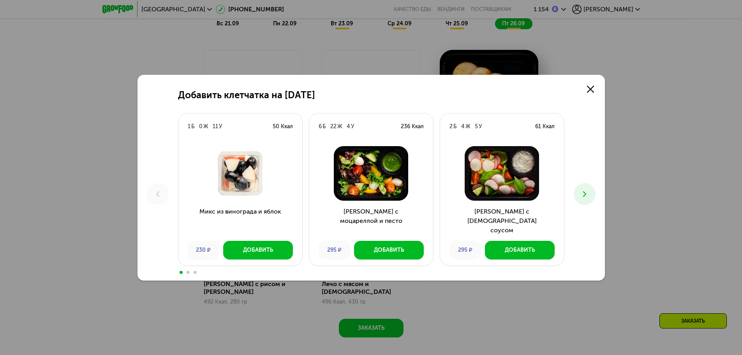
click at [588, 191] on icon at bounding box center [584, 193] width 9 height 9
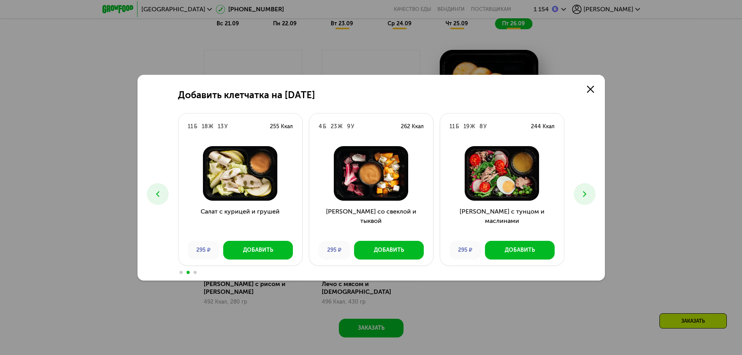
click at [588, 192] on icon at bounding box center [584, 193] width 9 height 9
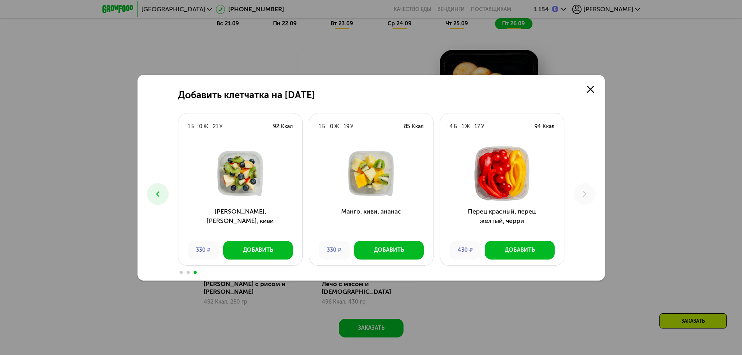
drag, startPoint x: 149, startPoint y: 197, endPoint x: 154, endPoint y: 198, distance: 4.7
click at [150, 197] on button at bounding box center [158, 194] width 22 height 22
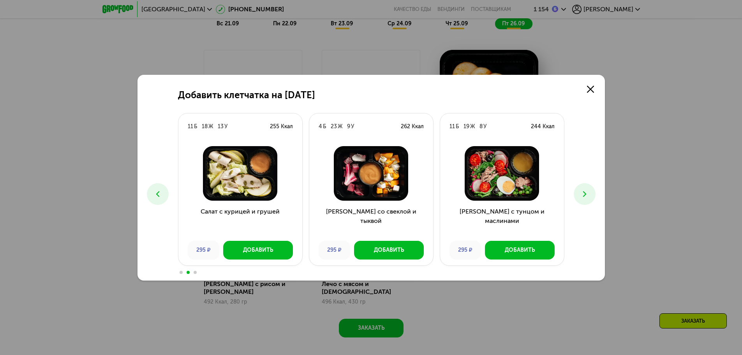
click at [157, 197] on icon at bounding box center [157, 193] width 9 height 9
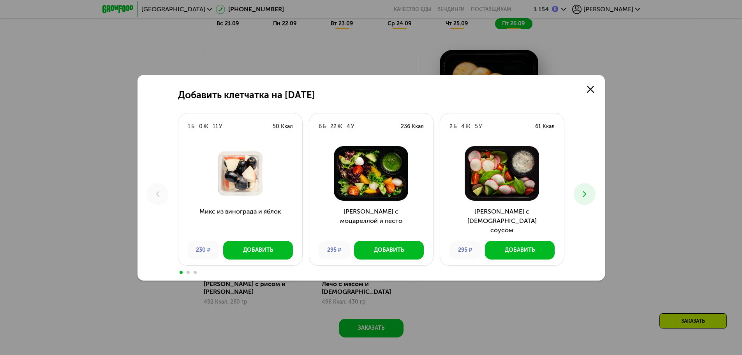
click at [583, 202] on button at bounding box center [585, 194] width 22 height 22
click at [583, 199] on button at bounding box center [585, 194] width 22 height 22
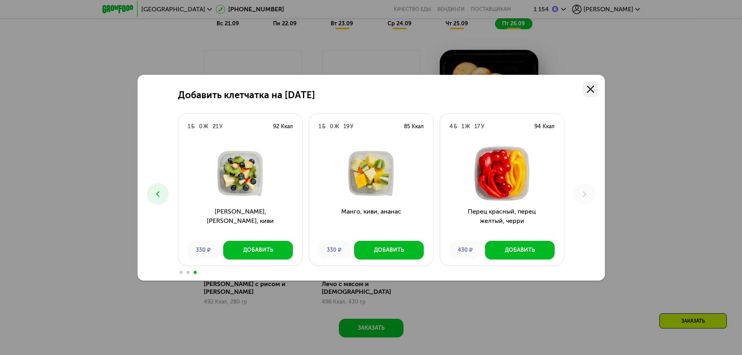
click at [589, 89] on icon at bounding box center [590, 89] width 7 height 7
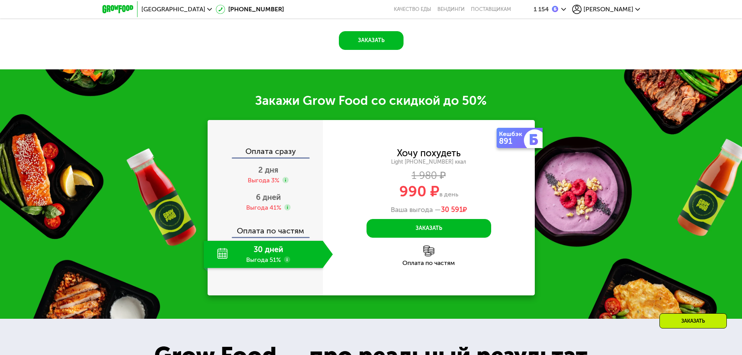
scroll to position [1004, 0]
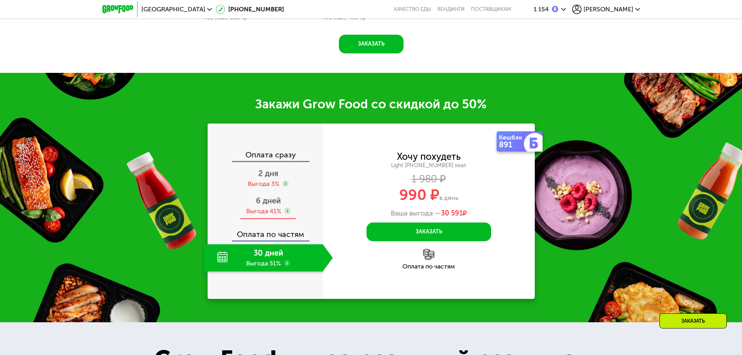
click at [272, 196] on span "6 дней" at bounding box center [268, 200] width 25 height 9
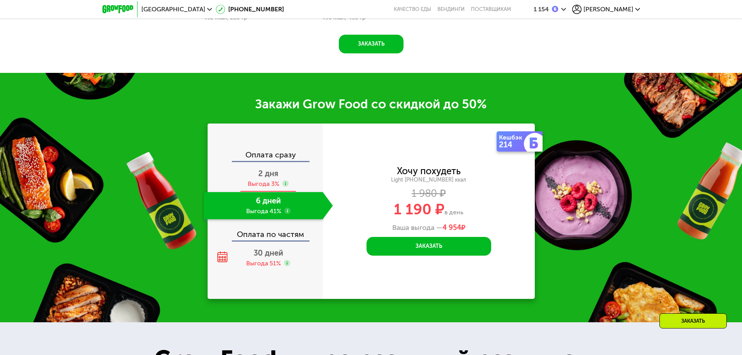
click at [269, 169] on span "2 дня" at bounding box center [268, 173] width 20 height 9
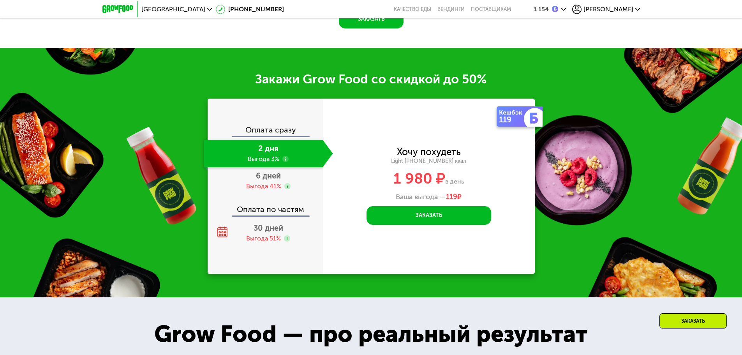
scroll to position [987, 0]
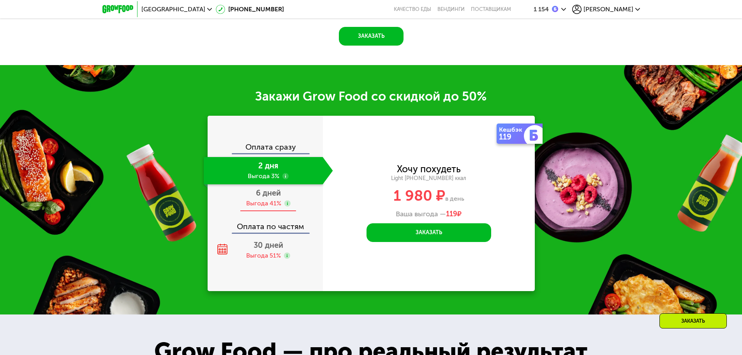
click at [280, 203] on div "Выгода 41%" at bounding box center [263, 203] width 35 height 9
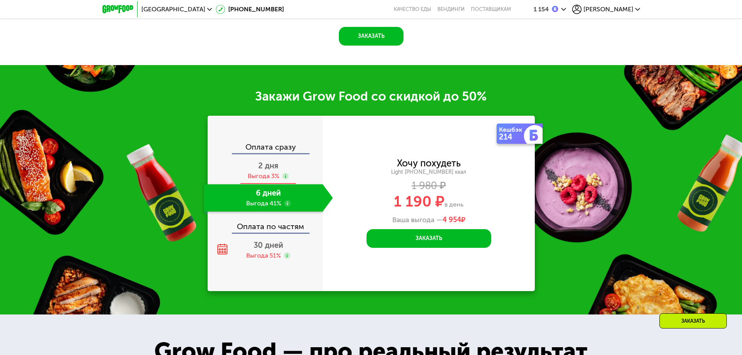
drag, startPoint x: 263, startPoint y: 156, endPoint x: 267, endPoint y: 161, distance: 6.4
click at [264, 153] on div "Оплата сразу" at bounding box center [265, 148] width 115 height 10
click at [273, 166] on span "2 дня" at bounding box center [268, 165] width 20 height 9
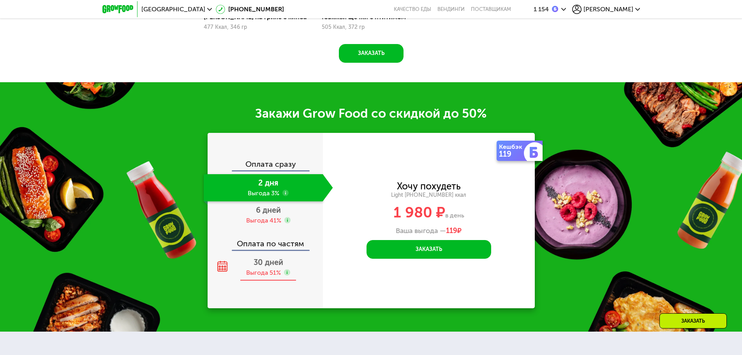
scroll to position [1004, 0]
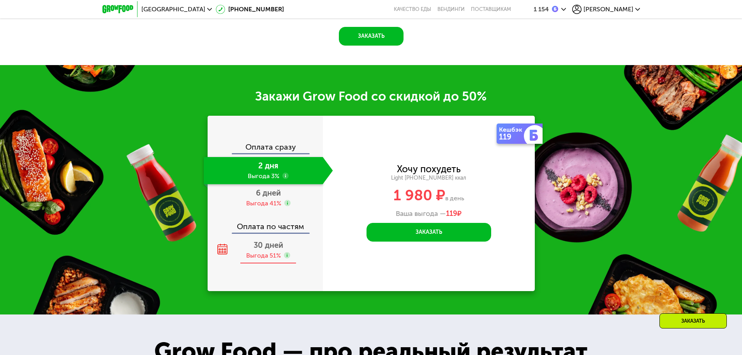
click at [265, 249] on span "30 дней" at bounding box center [269, 244] width 30 height 9
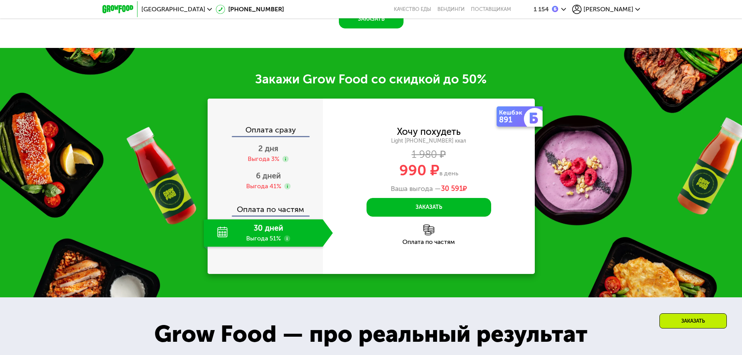
scroll to position [987, 0]
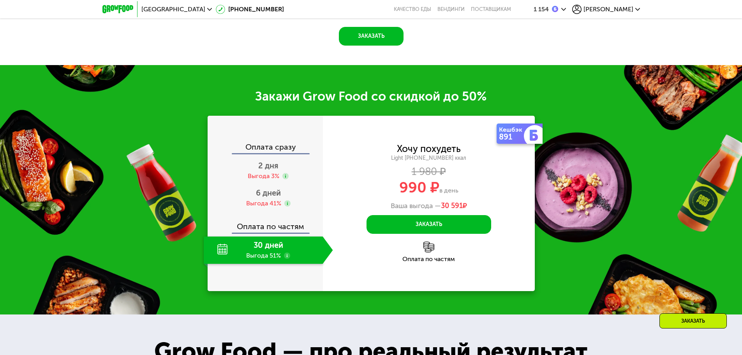
click at [284, 259] on use at bounding box center [287, 255] width 6 height 6
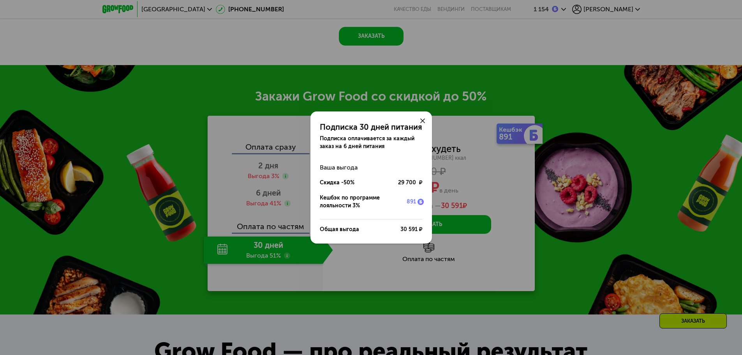
scroll to position [1004, 0]
click at [281, 251] on div "Подписка 30 дней питания Подписка оплачивается за каждый заказ на 6 дней питани…" at bounding box center [371, 177] width 742 height 355
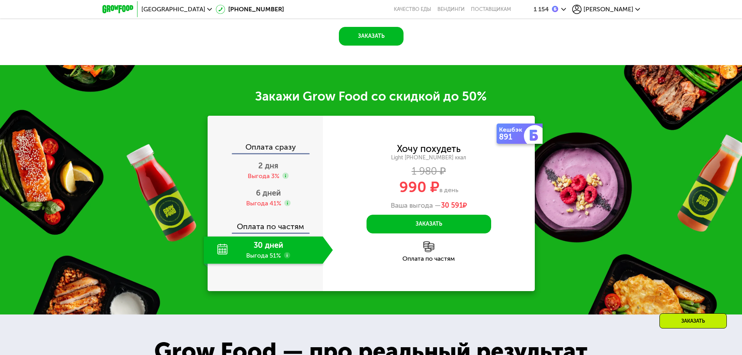
click at [288, 257] on use at bounding box center [287, 255] width 6 height 6
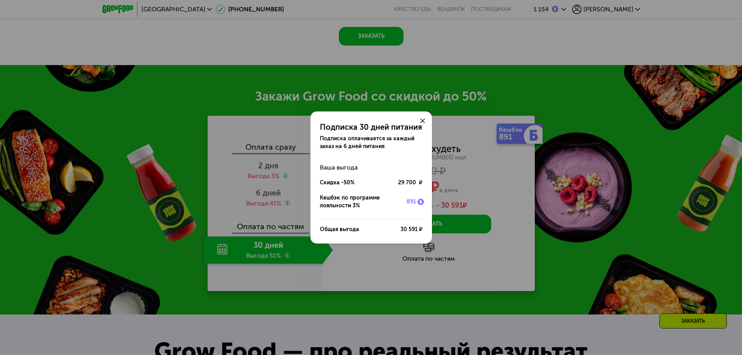
click at [278, 243] on div "Подписка 30 дней питания Подписка оплачивается за каждый заказ на 6 дней питани…" at bounding box center [371, 177] width 742 height 355
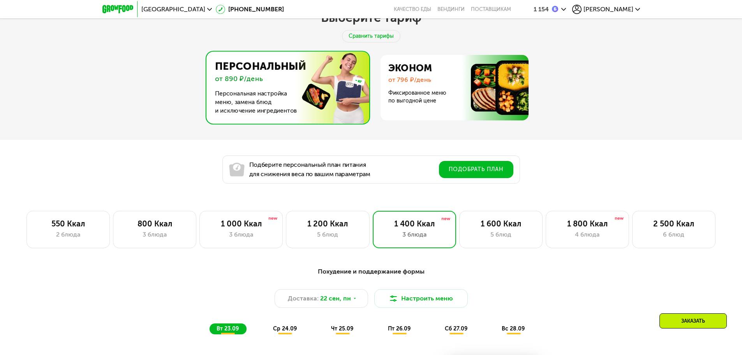
scroll to position [422, 0]
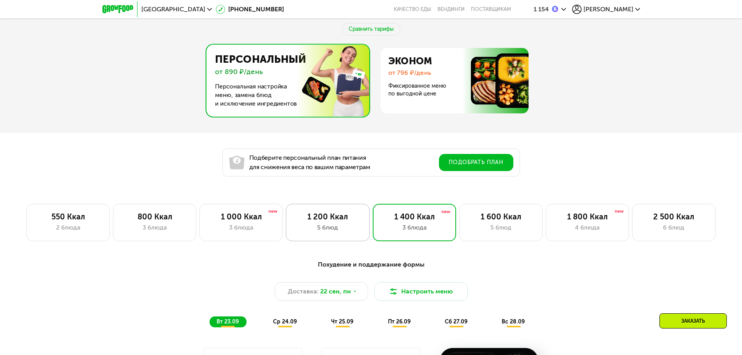
click at [326, 232] on div "5 блюд" at bounding box center [327, 227] width 67 height 9
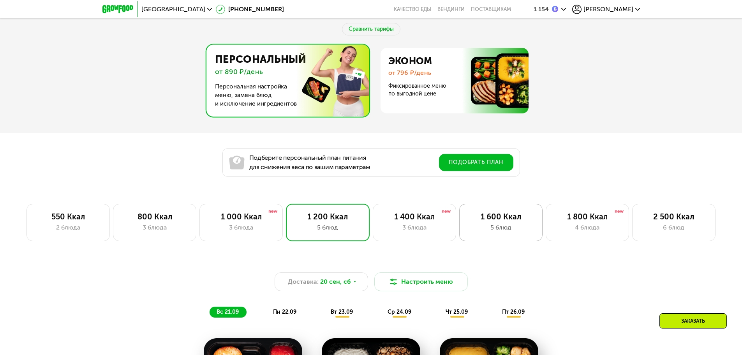
click at [498, 215] on div "1 600 Ккал" at bounding box center [501, 216] width 67 height 9
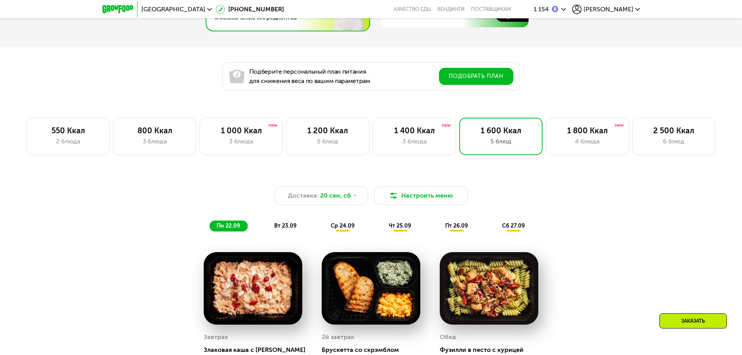
scroll to position [487, 0]
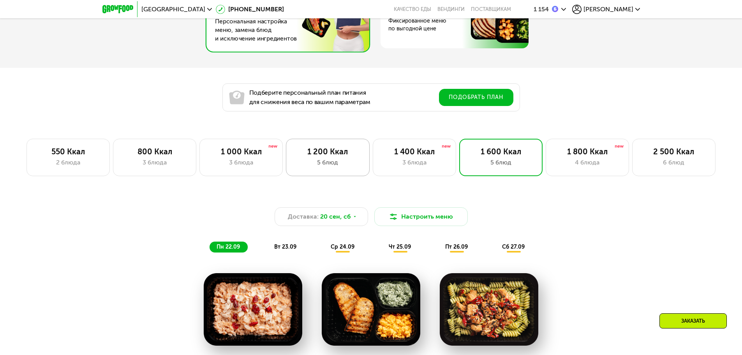
click at [313, 153] on div "1 200 Ккал" at bounding box center [327, 151] width 67 height 9
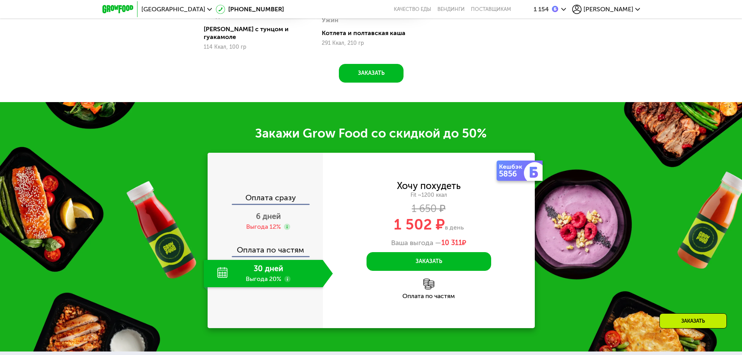
scroll to position [1006, 0]
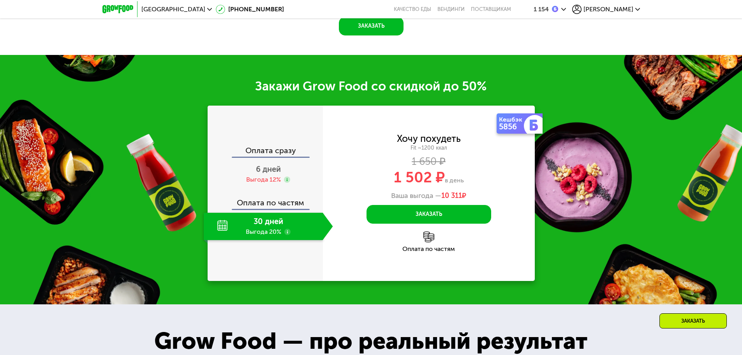
click at [288, 229] on use at bounding box center [287, 232] width 6 height 6
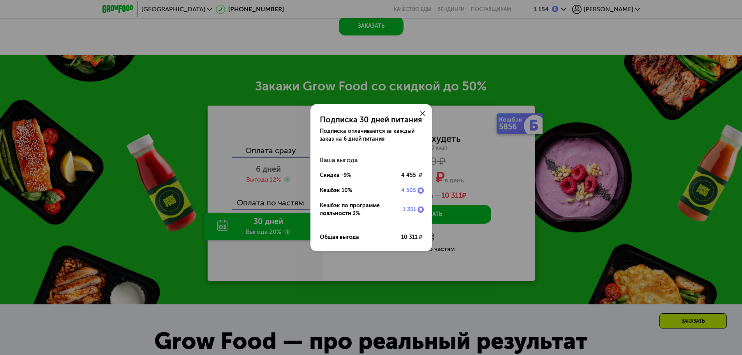
click at [262, 250] on div "Подписка 30 дней питания Подписка оплачивается за каждый заказ на 6 дней питани…" at bounding box center [371, 177] width 742 height 355
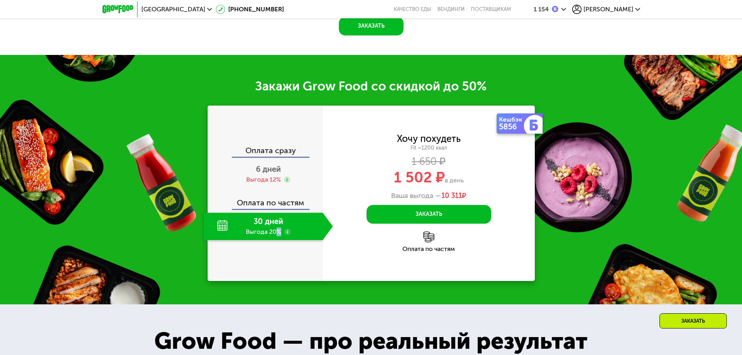
click at [279, 228] on div "30 дней Выгода 20%" at bounding box center [263, 226] width 119 height 27
click at [289, 231] on div at bounding box center [287, 232] width 6 height 7
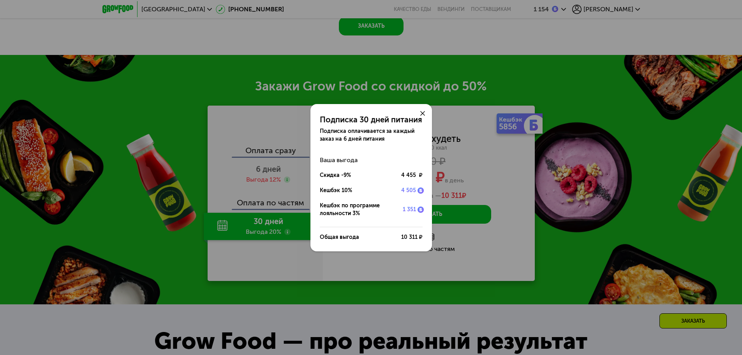
click at [283, 224] on div "Подписка 30 дней питания Подписка оплачивается за каждый заказ на 6 дней питани…" at bounding box center [371, 177] width 742 height 355
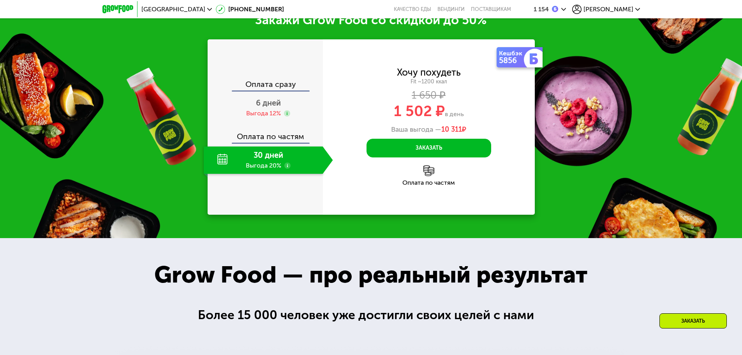
scroll to position [1072, 0]
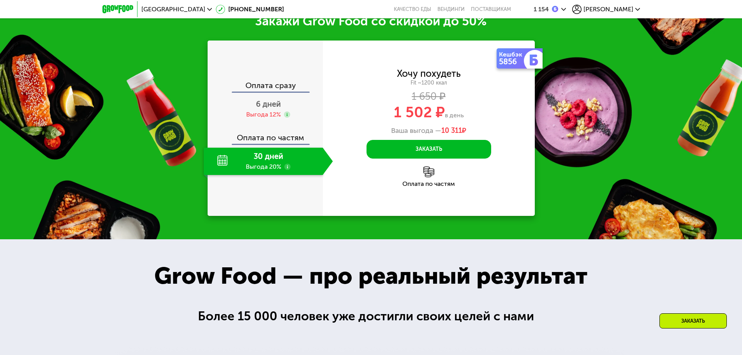
click at [236, 148] on div "30 дней Выгода 20%" at bounding box center [263, 161] width 119 height 27
click at [219, 157] on div "30 дней Выгода 20%" at bounding box center [263, 161] width 119 height 27
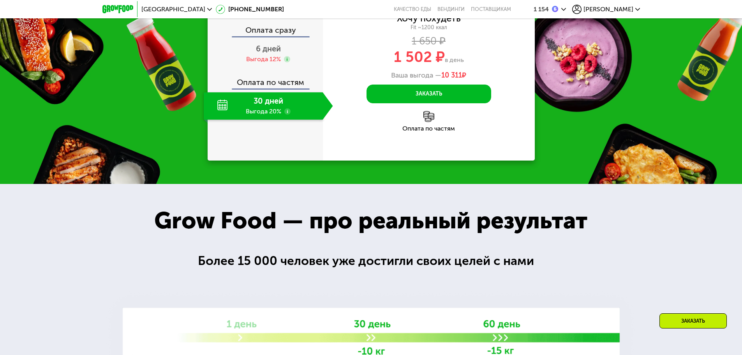
scroll to position [1266, 0]
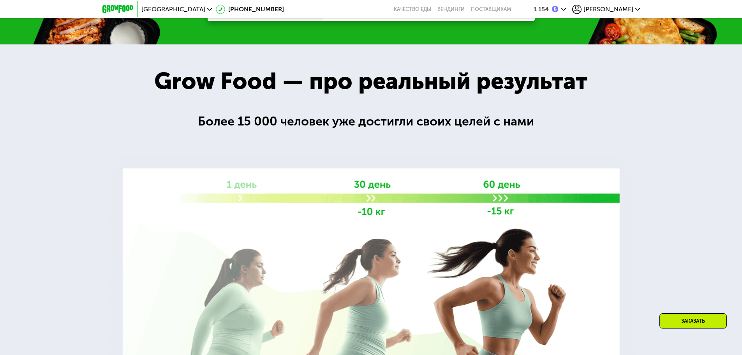
drag, startPoint x: 748, startPoint y: 197, endPoint x: 748, endPoint y: 217, distance: 19.5
click at [742, 221] on html "Москва [PHONE_NUMBER] Качество еды [PERSON_NAME] поставщикам 1 154 [PERSON_NAME…" at bounding box center [371, 251] width 742 height 3034
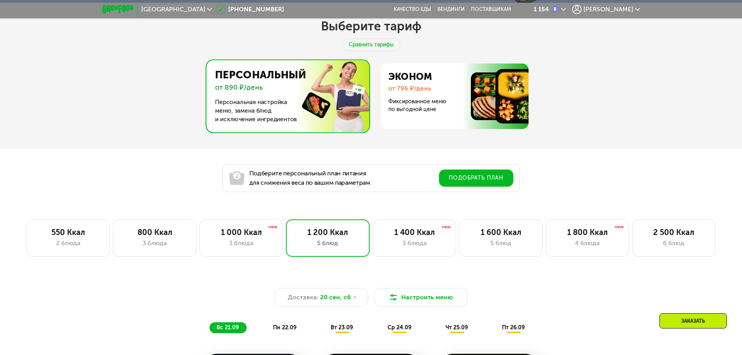
scroll to position [455, 0]
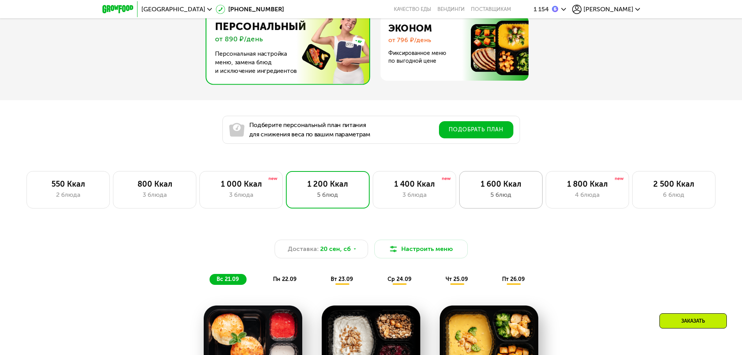
click at [515, 184] on div "1 600 Ккал" at bounding box center [501, 183] width 67 height 9
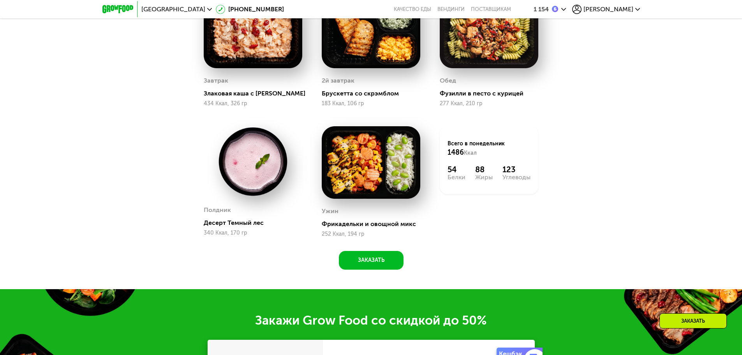
scroll to position [460, 0]
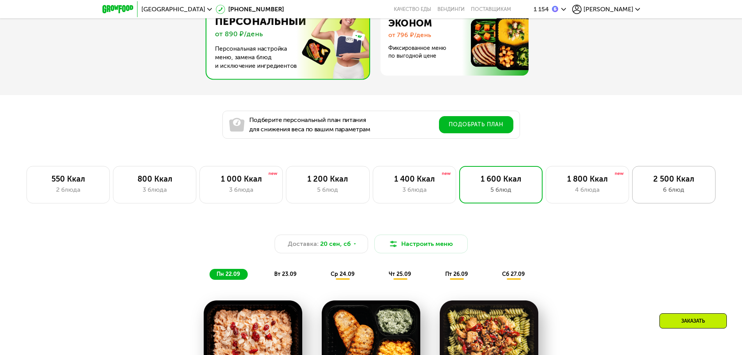
click at [685, 182] on div "2 500 Ккал" at bounding box center [674, 178] width 67 height 9
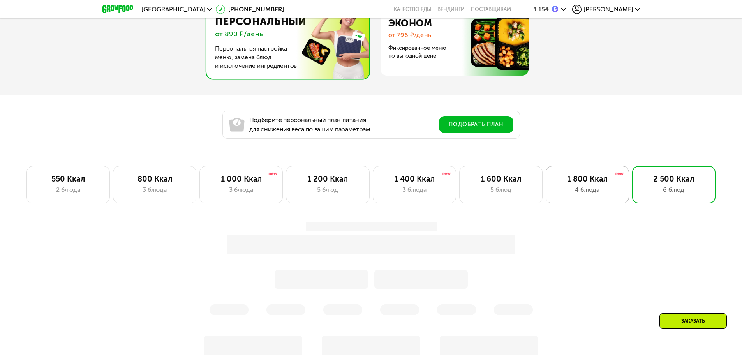
click at [586, 179] on div "1 800 Ккал" at bounding box center [587, 178] width 67 height 9
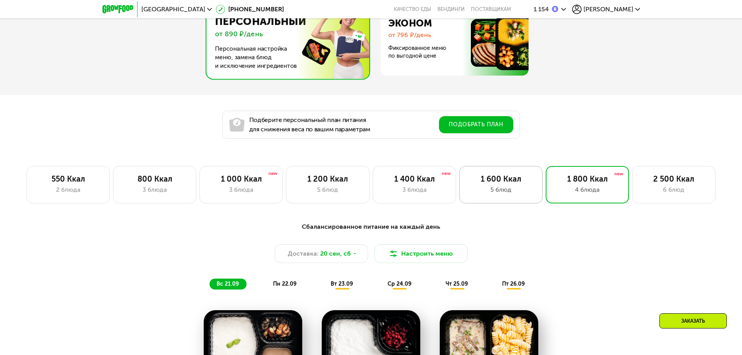
click at [491, 188] on div "5 блюд" at bounding box center [501, 189] width 67 height 9
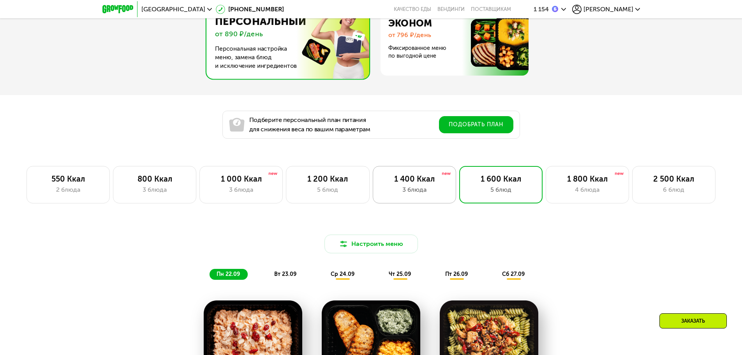
click at [435, 175] on div "1 400 Ккал 3 блюда" at bounding box center [414, 184] width 83 height 37
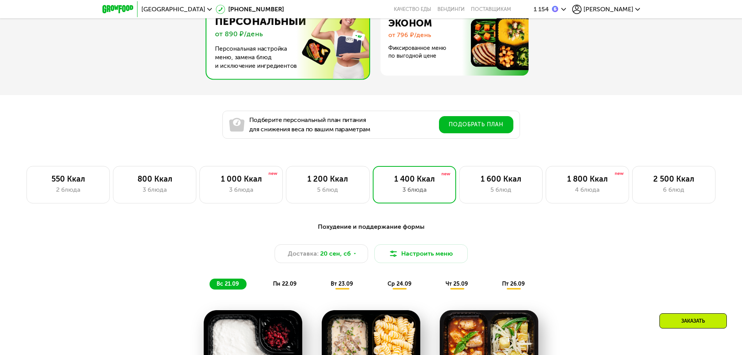
click at [99, 61] on div "Выберите тариф Сравнить тарифы Персональный от 890 ₽/день Персональная настройк…" at bounding box center [371, 43] width 742 height 189
